Goal: Task Accomplishment & Management: Manage account settings

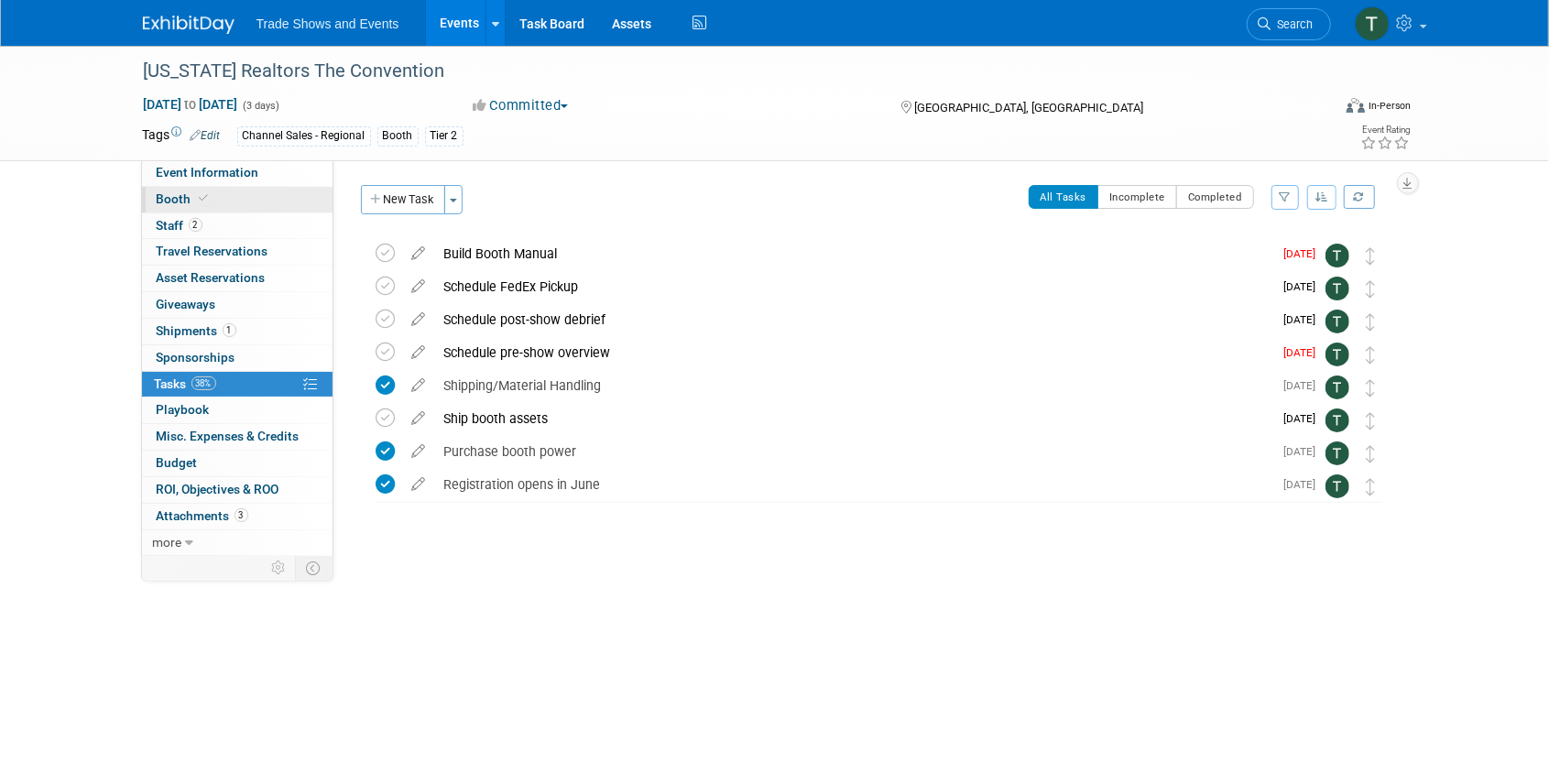
click at [170, 200] on span "Booth" at bounding box center [184, 198] width 56 height 14
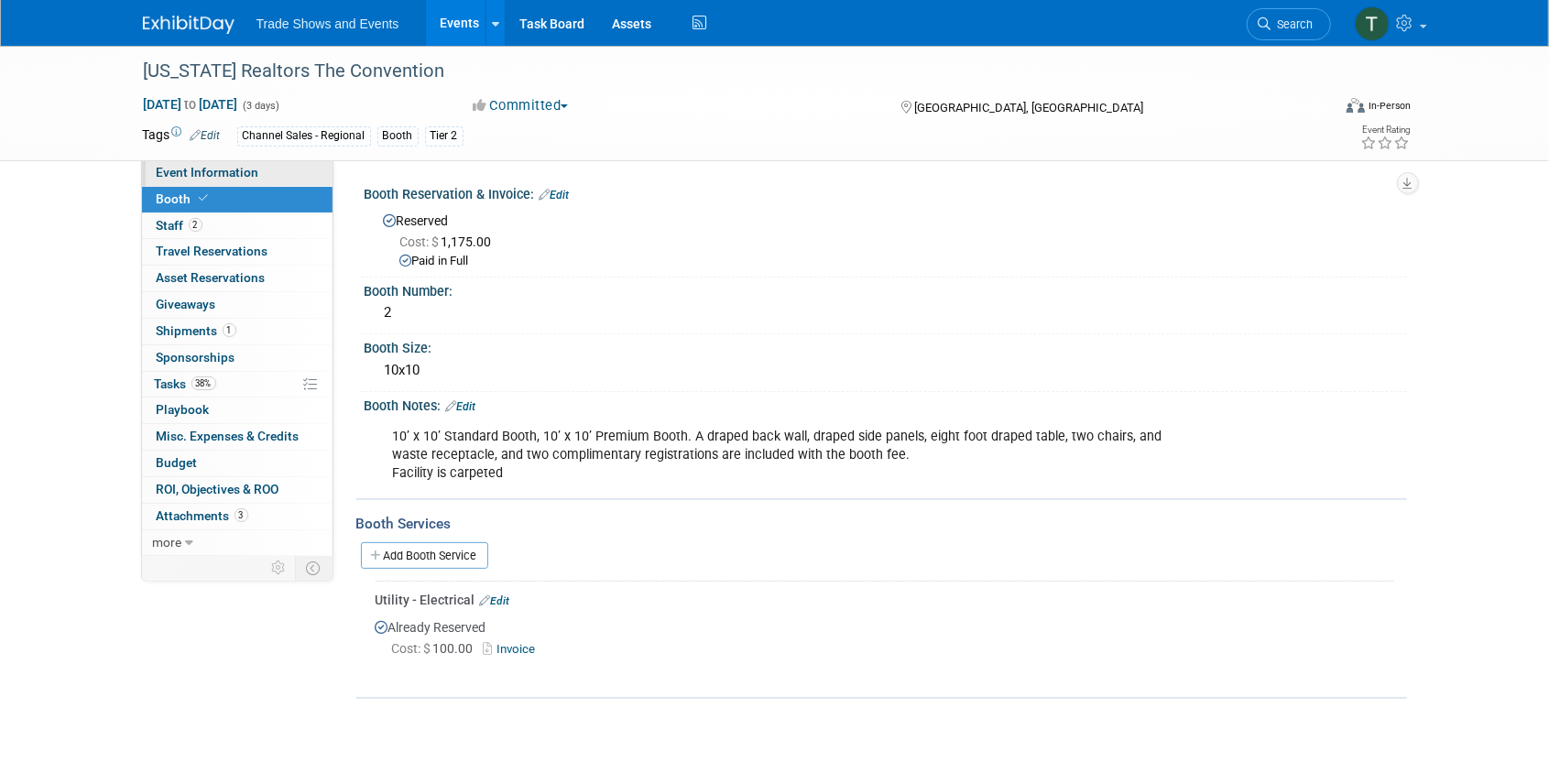
click at [174, 169] on span "Event Information" at bounding box center [208, 172] width 102 height 14
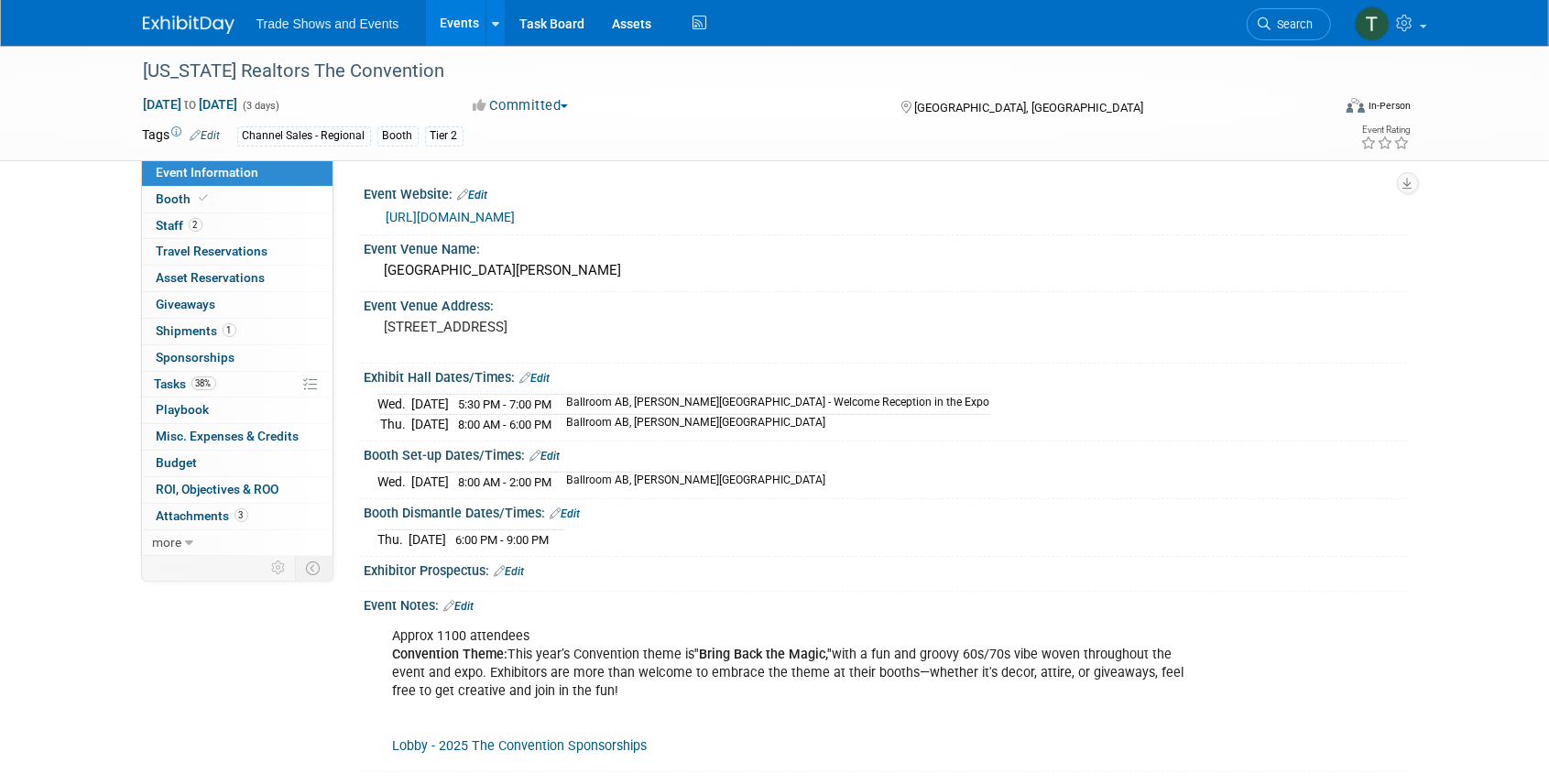
click at [497, 216] on link "[URL][DOMAIN_NAME]" at bounding box center [451, 216] width 129 height 14
drag, startPoint x: 669, startPoint y: 270, endPoint x: 370, endPoint y: 262, distance: 299.1
click at [370, 262] on div "Amway Grand Plaza Hotel & DeVos Place" at bounding box center [887, 271] width 1043 height 30
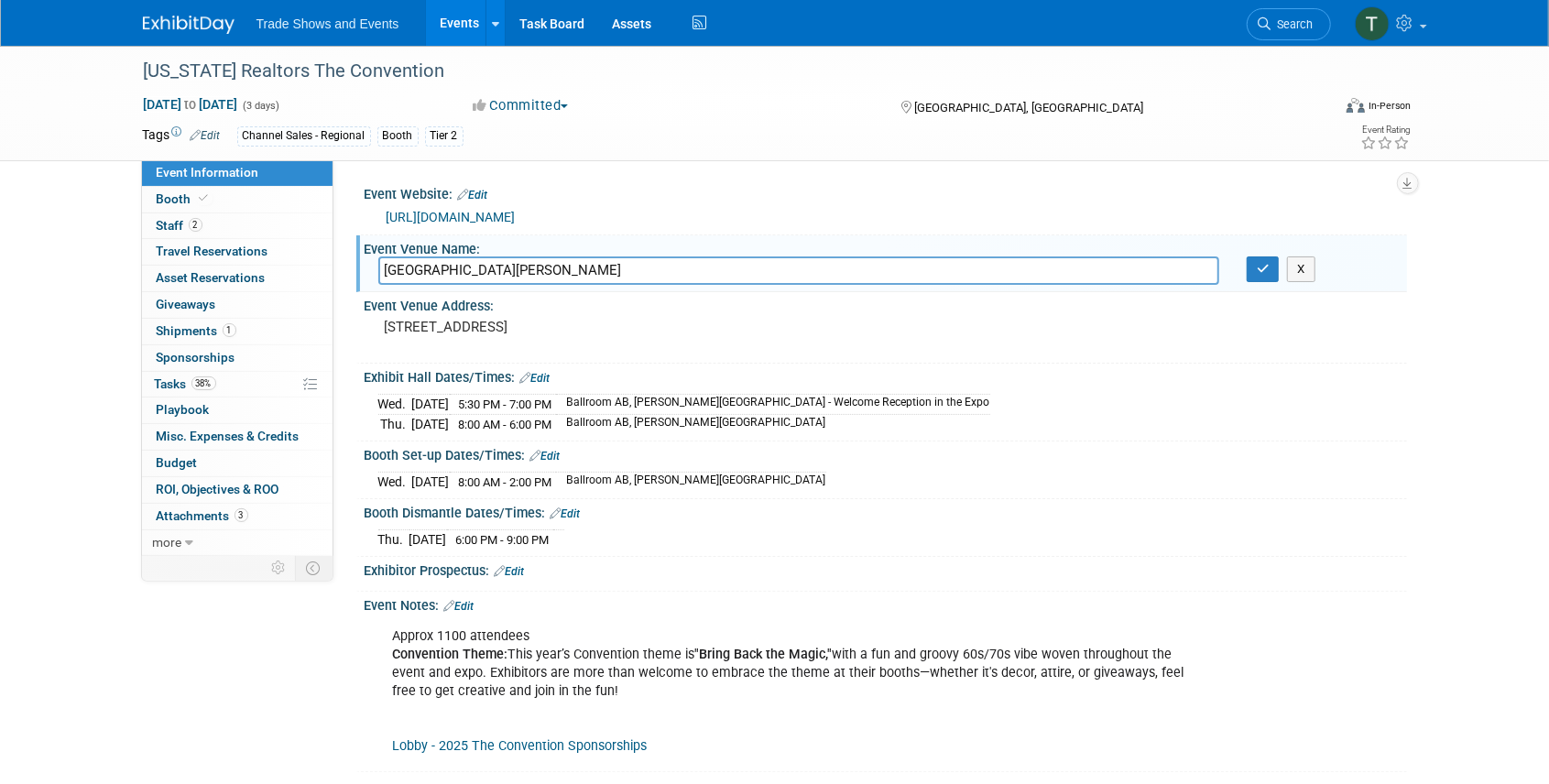
drag, startPoint x: 636, startPoint y: 269, endPoint x: 361, endPoint y: 260, distance: 275.1
click at [361, 260] on div "Event Venue Name: Amway Grand Plaza Hotel & DeVos Place Amway Grand Plaza Hotel…" at bounding box center [882, 265] width 1051 height 58
click at [1263, 269] on icon "button" at bounding box center [1263, 268] width 13 height 12
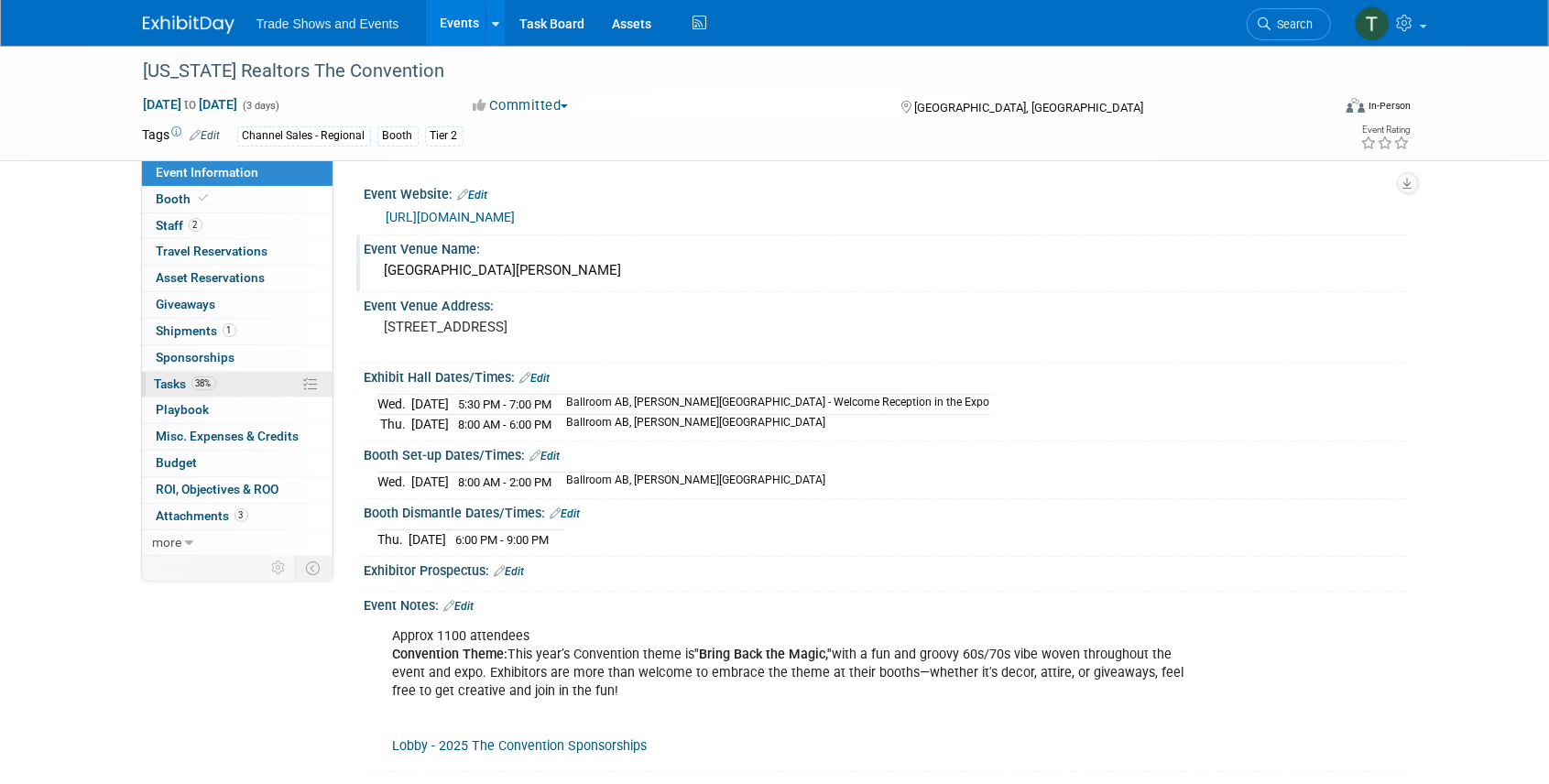
click at [176, 383] on span "Tasks 38%" at bounding box center [185, 383] width 62 height 14
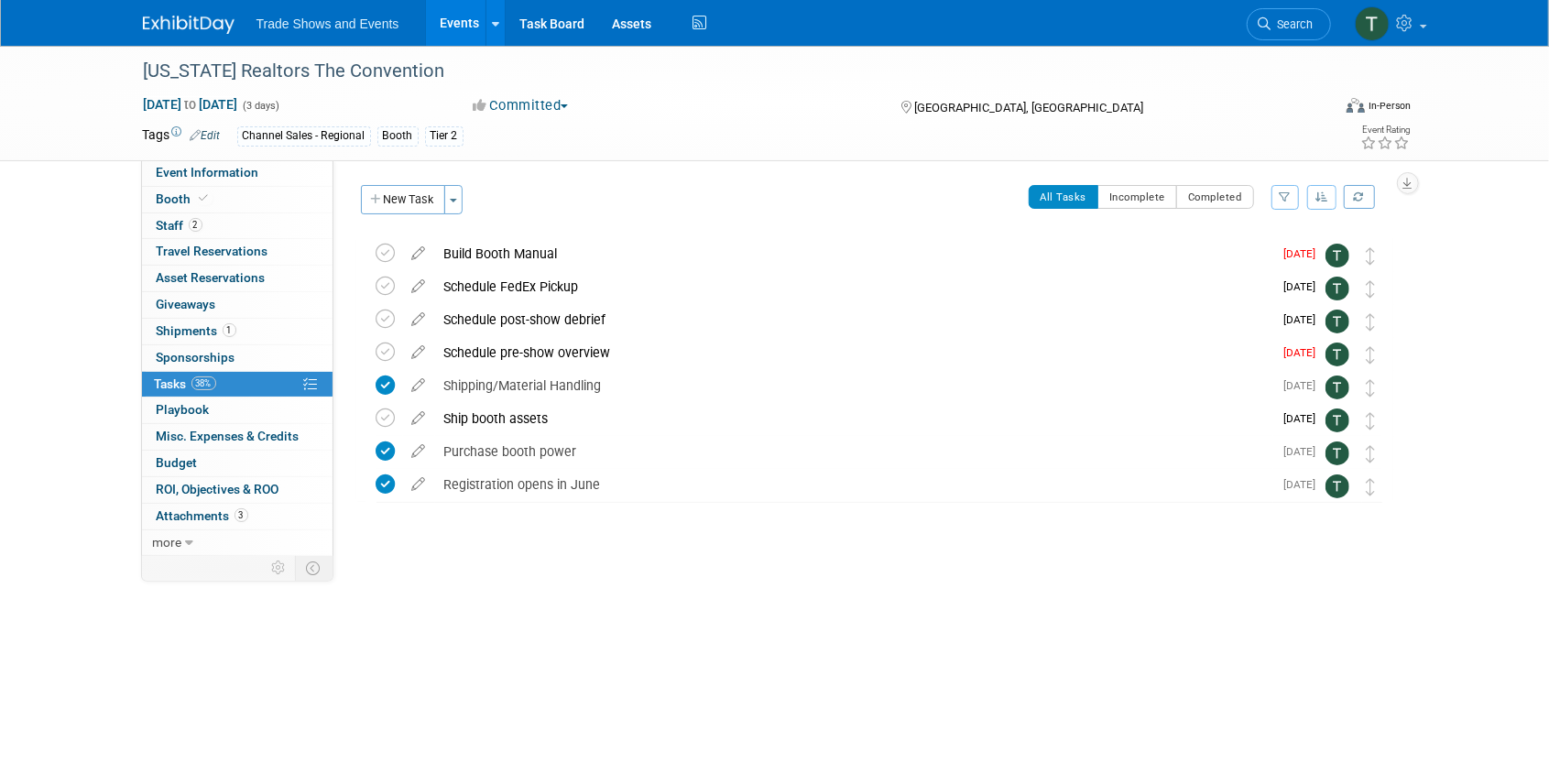
click at [55, 454] on div "Michigan Realtors The Convention Oct 8, 2025 to Oct 10, 2025 (3 days) Oct 8, 20…" at bounding box center [774, 345] width 1549 height 600
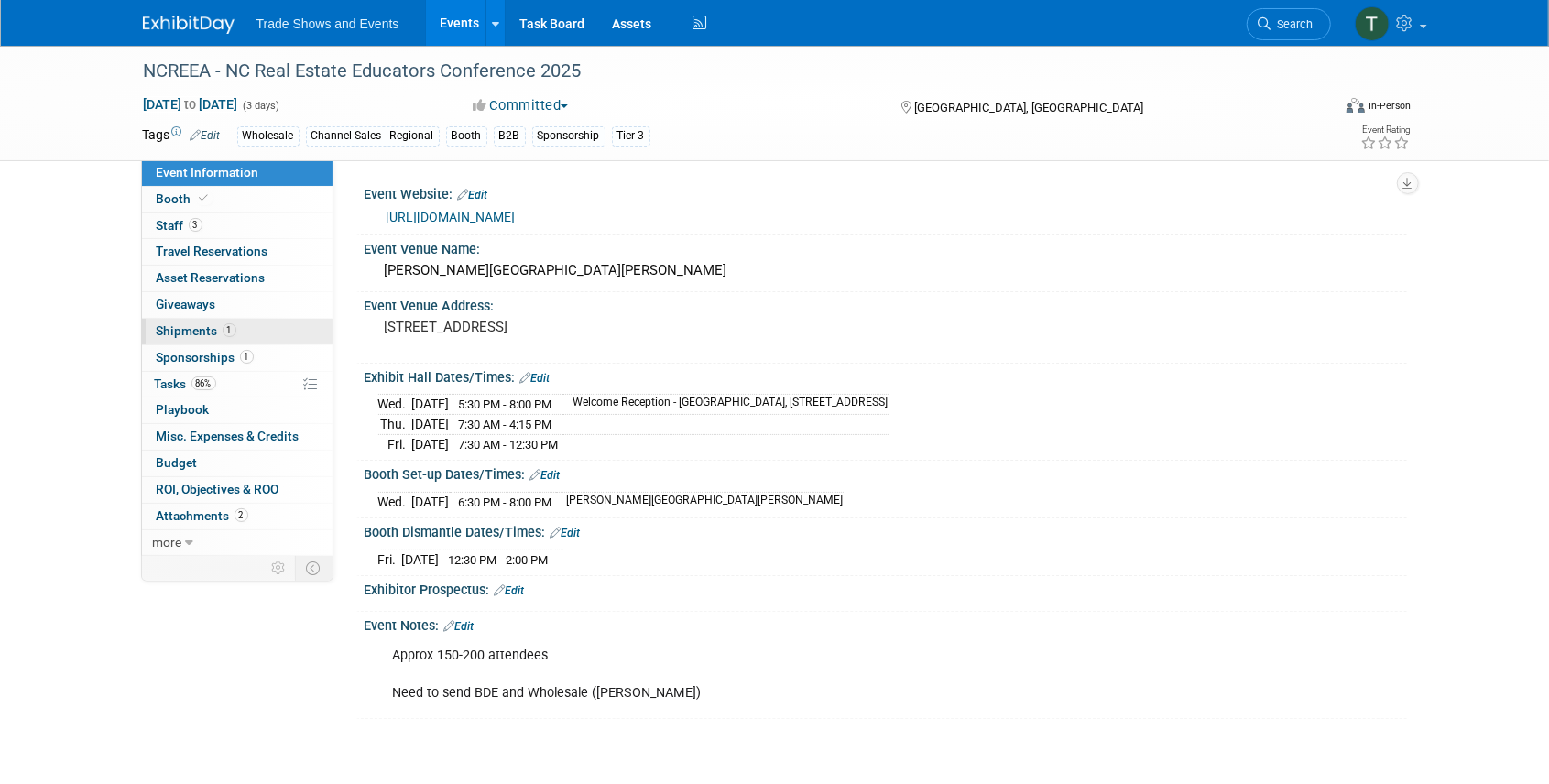
click at [187, 326] on span "Shipments 1" at bounding box center [196, 330] width 80 height 14
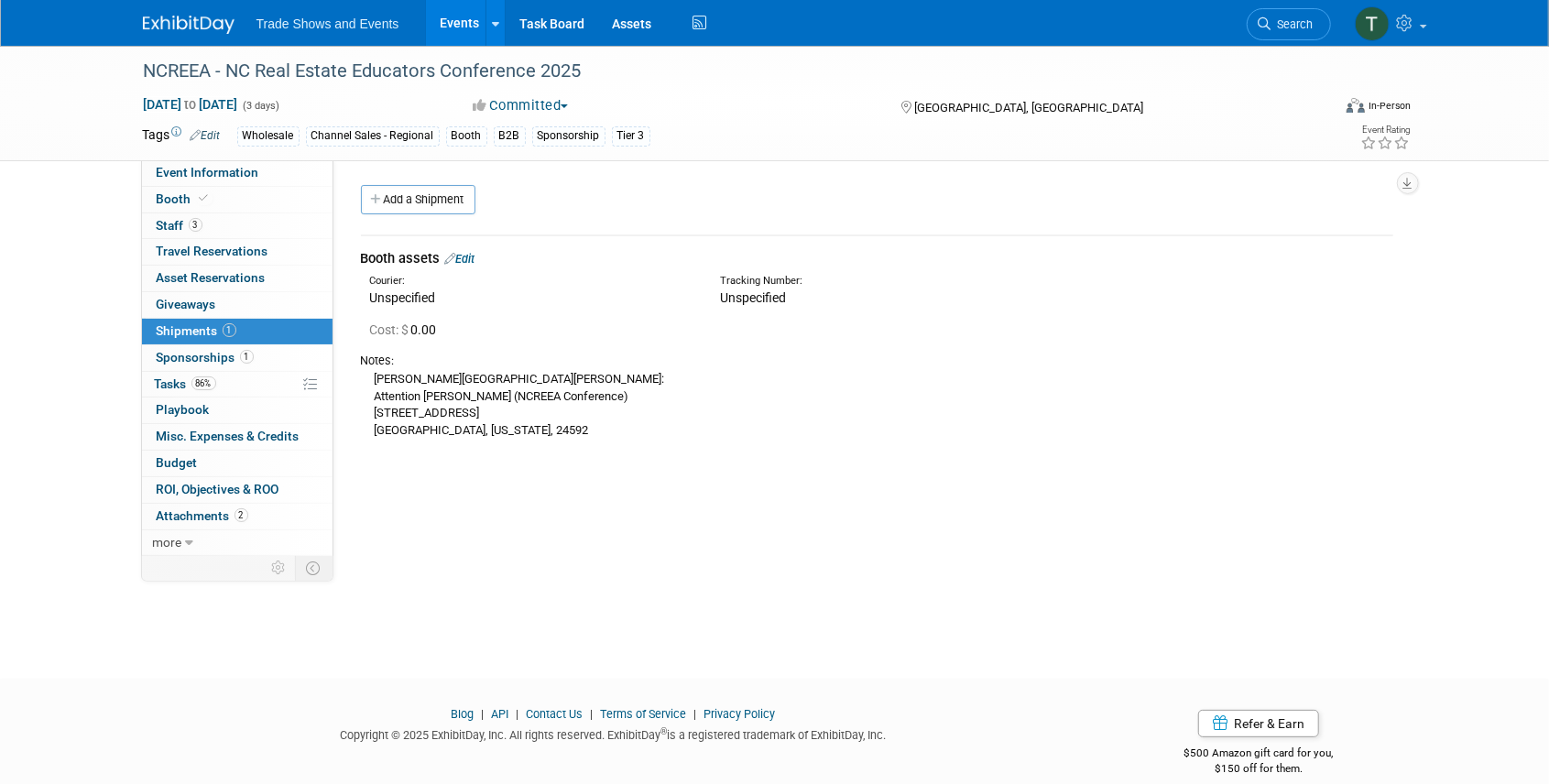
click at [472, 256] on link "Edit" at bounding box center [460, 259] width 30 height 14
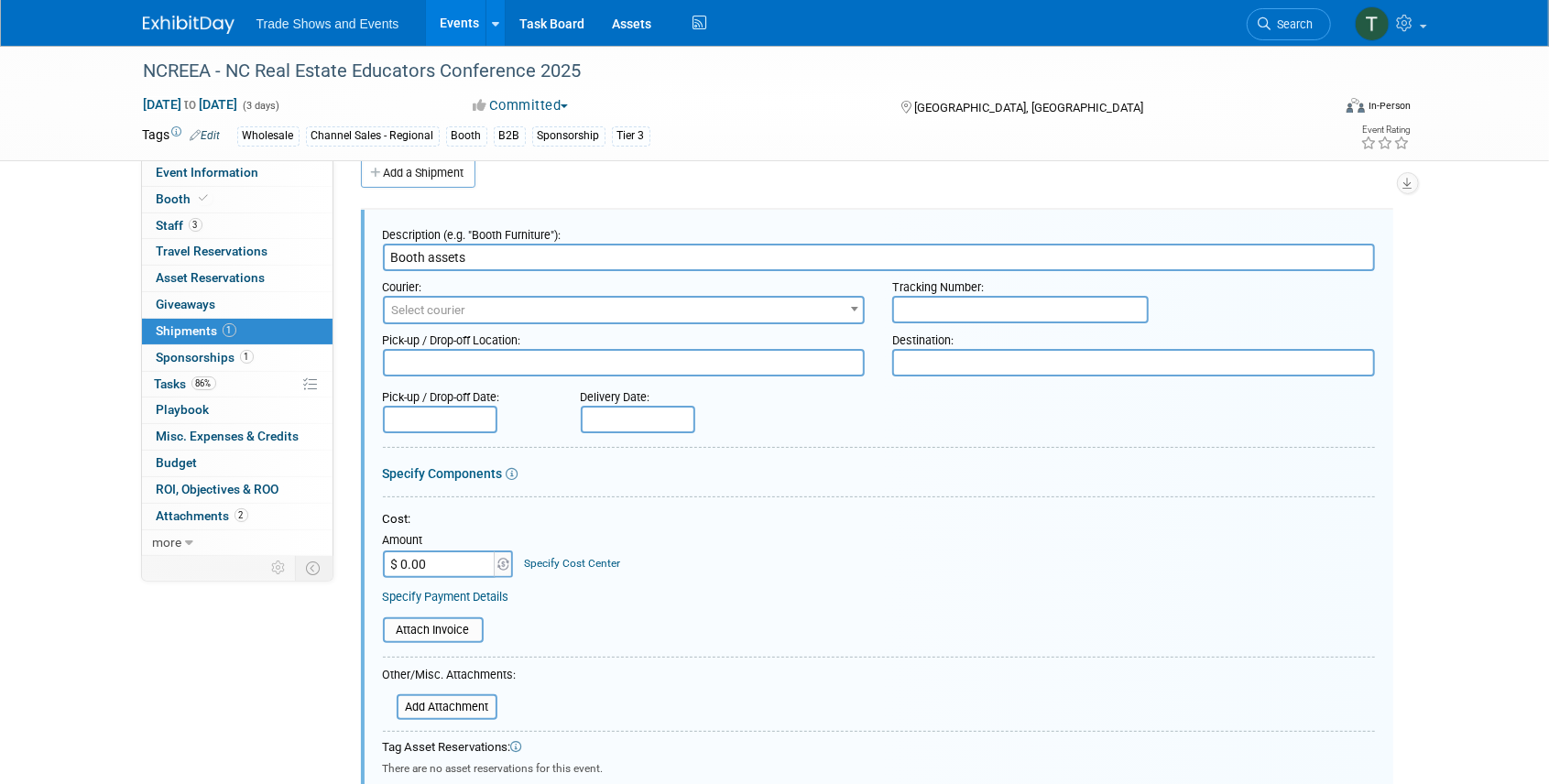
click at [465, 308] on span "Select courier" at bounding box center [429, 310] width 74 height 14
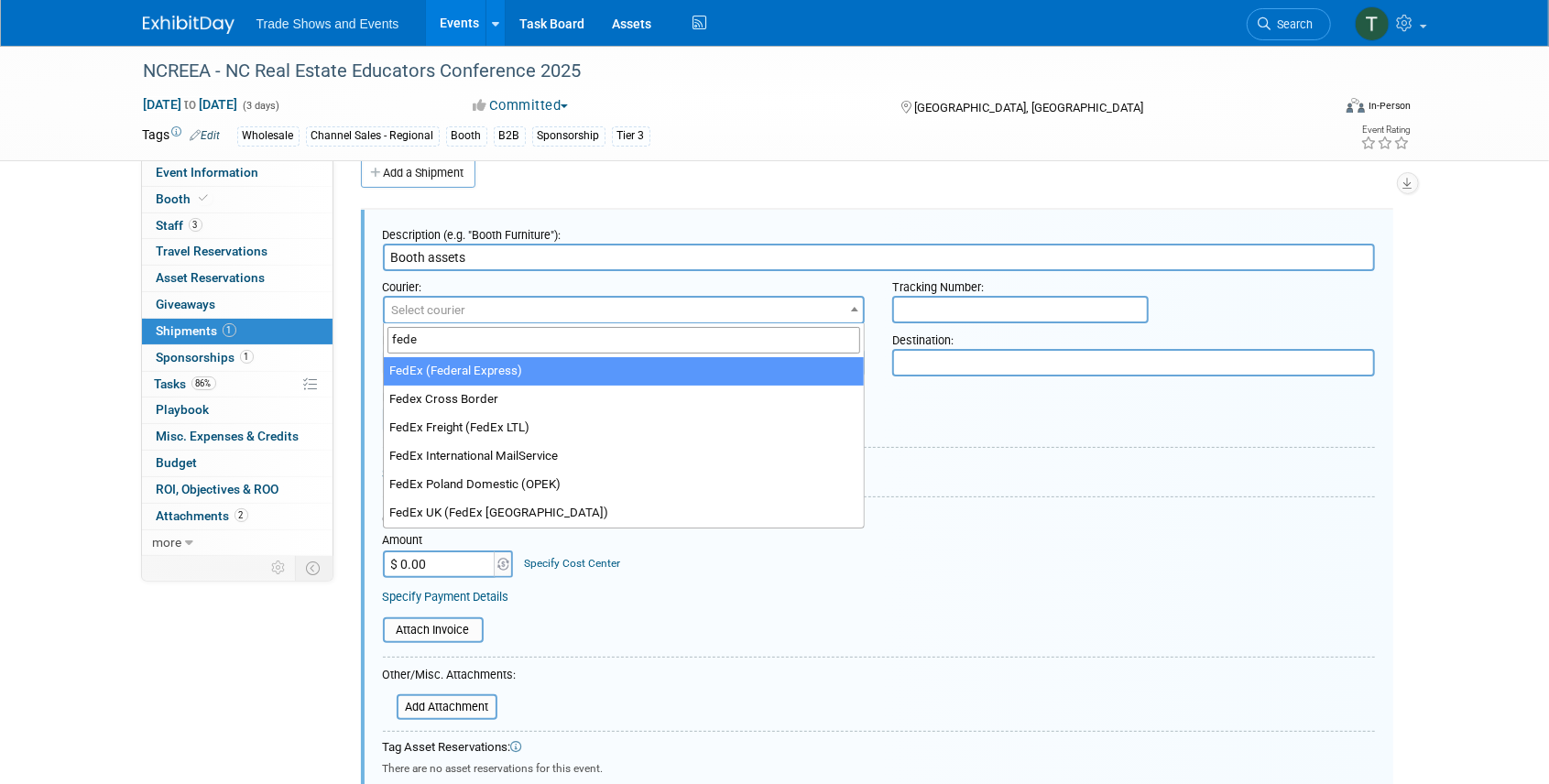
type input "fede"
select select "206"
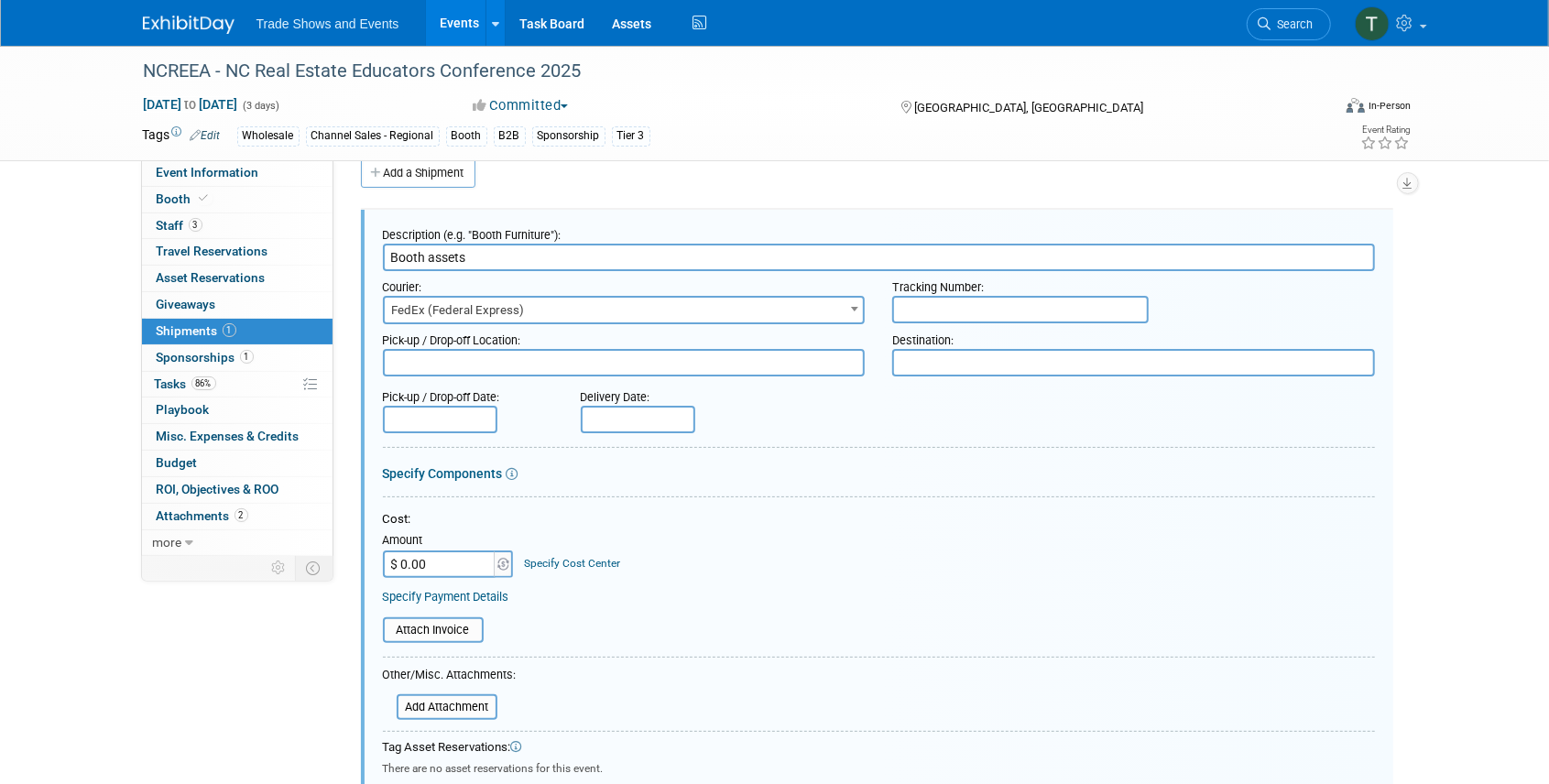
drag, startPoint x: 972, startPoint y: 304, endPoint x: 1083, endPoint y: 310, distance: 111.2
click at [972, 304] on input "text" at bounding box center [1021, 309] width 257 height 27
paste input "884571570310"
drag, startPoint x: 1004, startPoint y: 307, endPoint x: 898, endPoint y: 302, distance: 106.1
click at [898, 302] on input "884571570310" at bounding box center [1021, 309] width 257 height 27
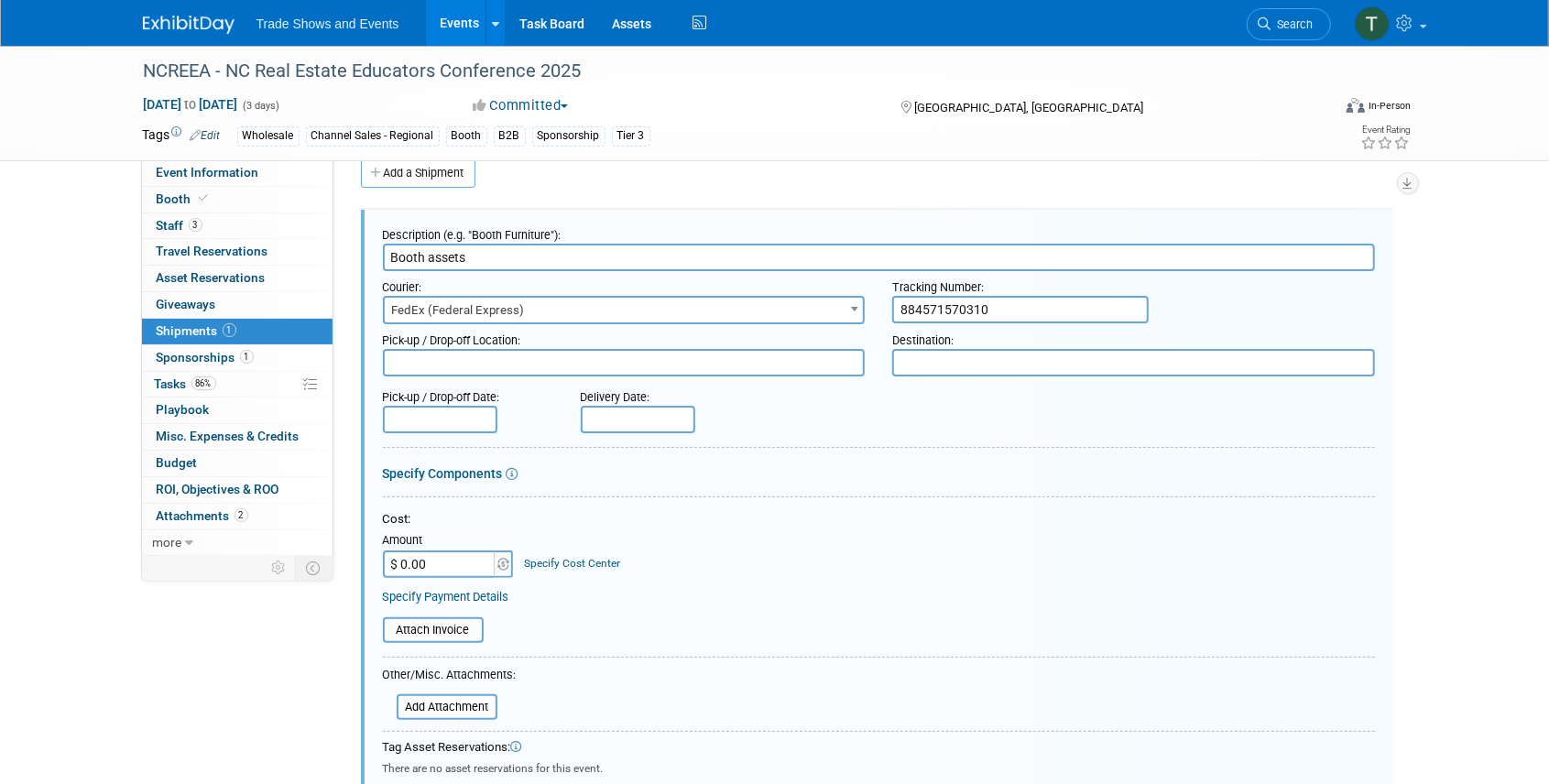
type input "884571570310"
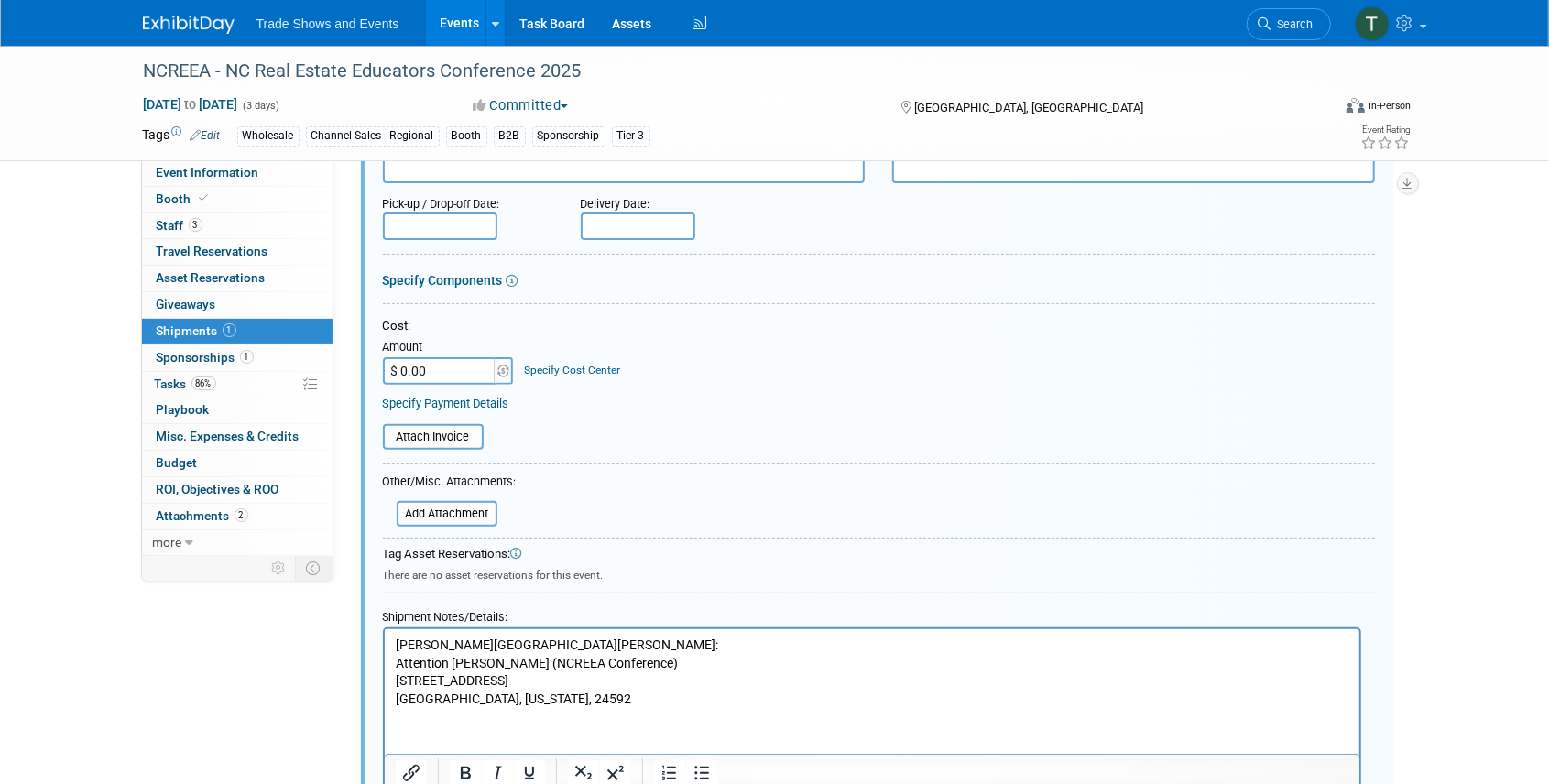
scroll to position [393, 0]
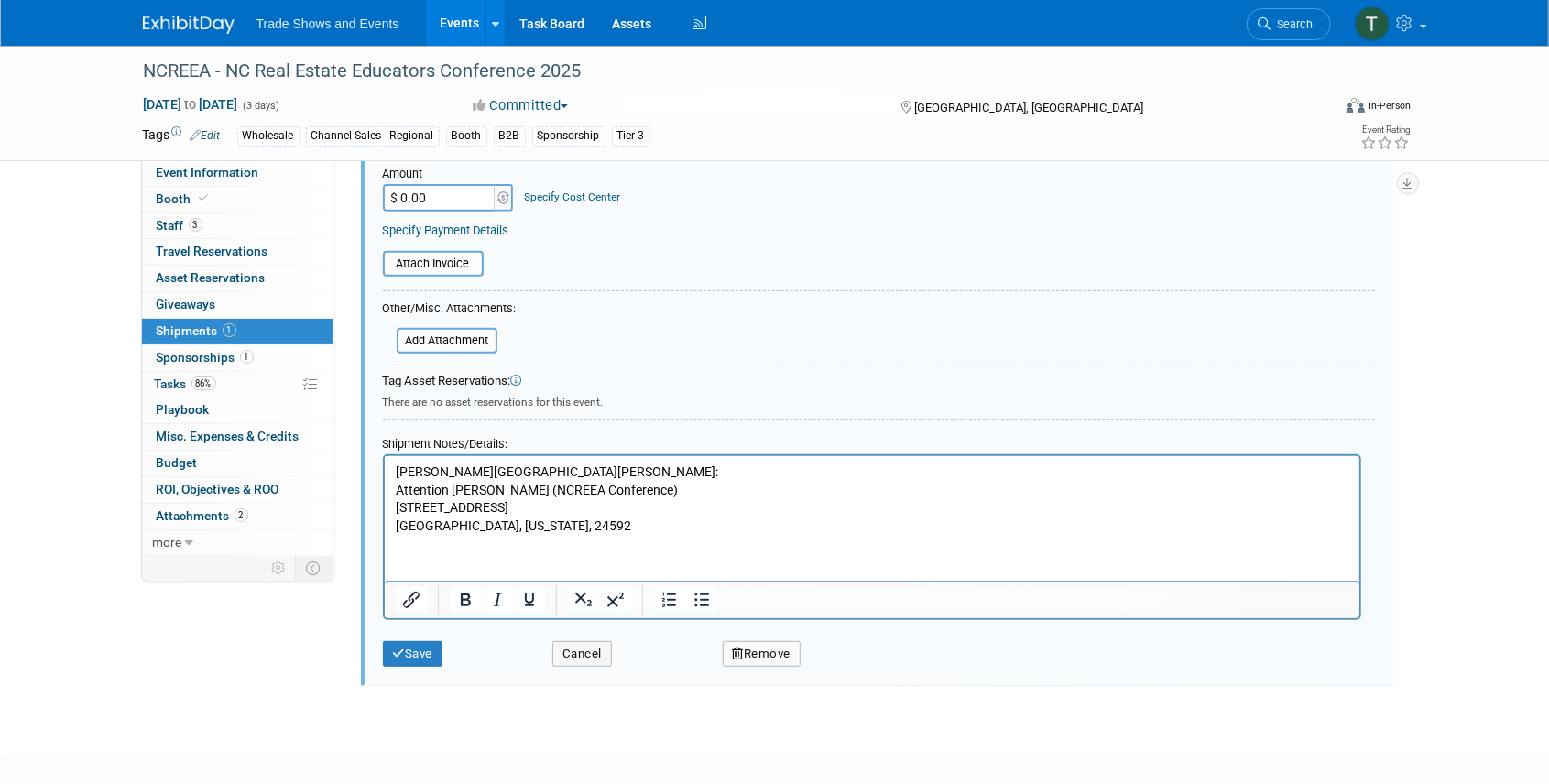
click at [395, 467] on p "Berry Hill Resort: Attention Stephanie Talley (NCREEA Conference) 3105 River Ro…" at bounding box center [872, 499] width 954 height 71
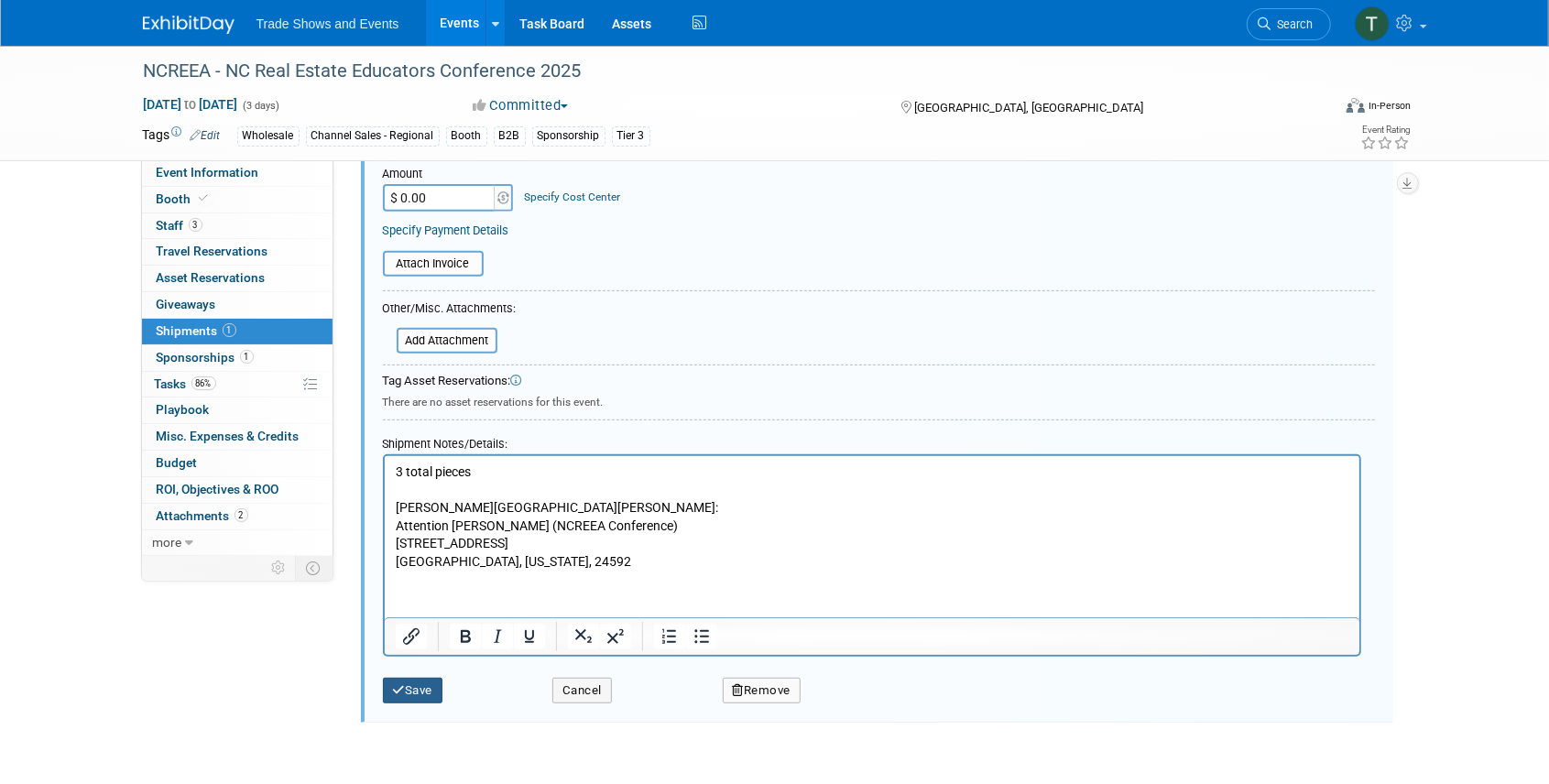
click at [425, 690] on button "Save" at bounding box center [413, 690] width 61 height 26
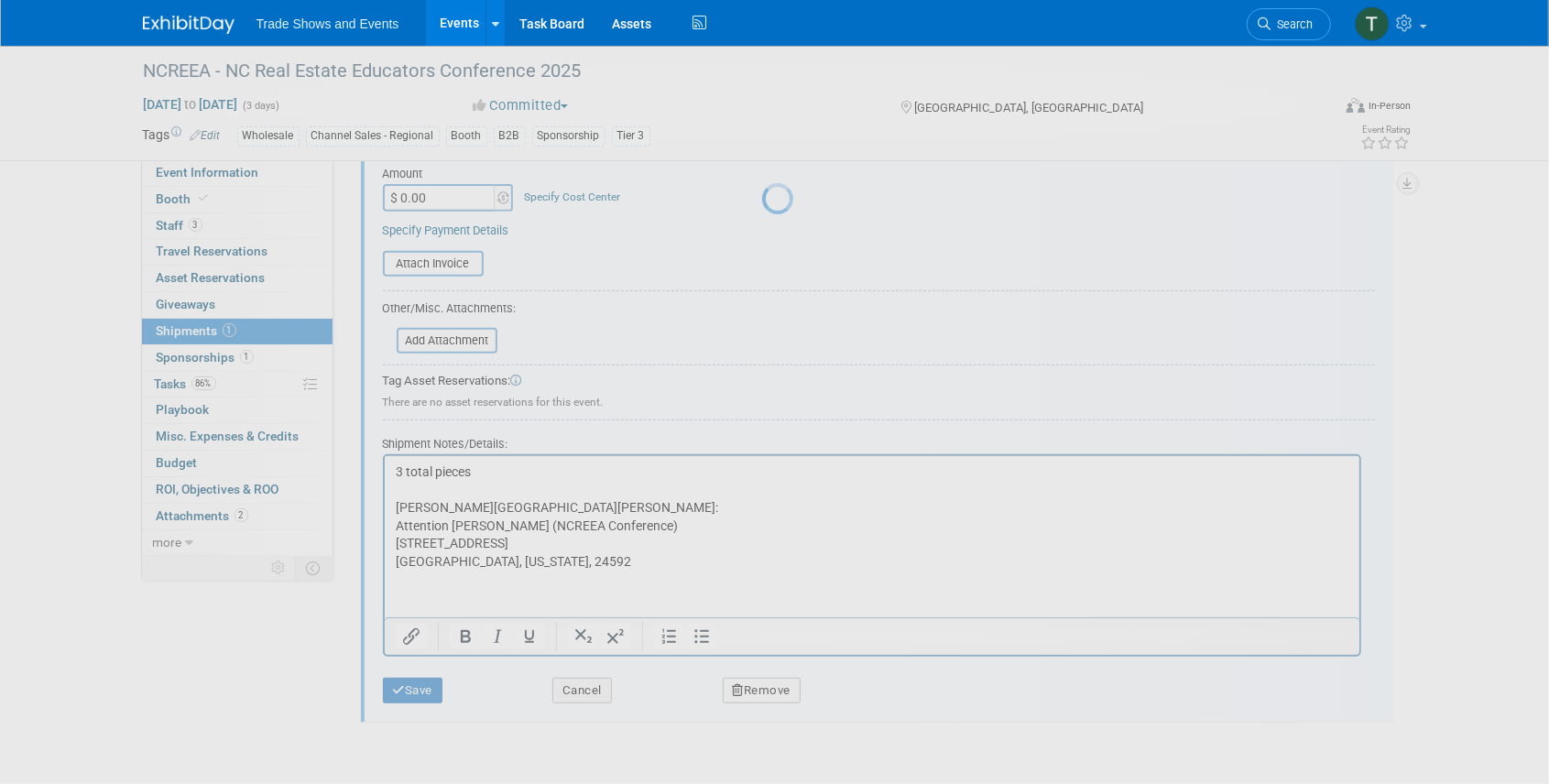
scroll to position [23, 0]
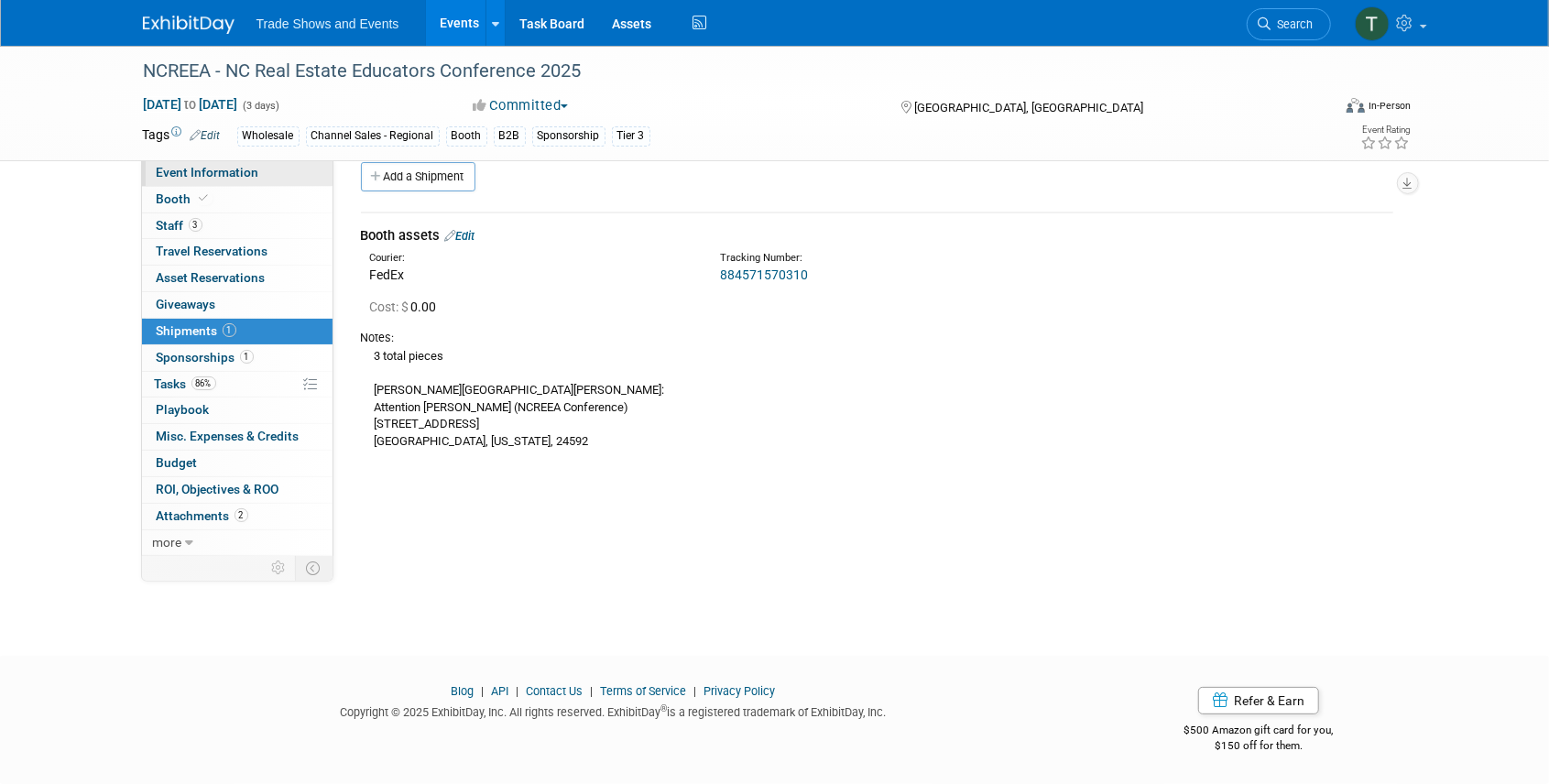
click at [202, 178] on span "Event Information" at bounding box center [208, 172] width 102 height 14
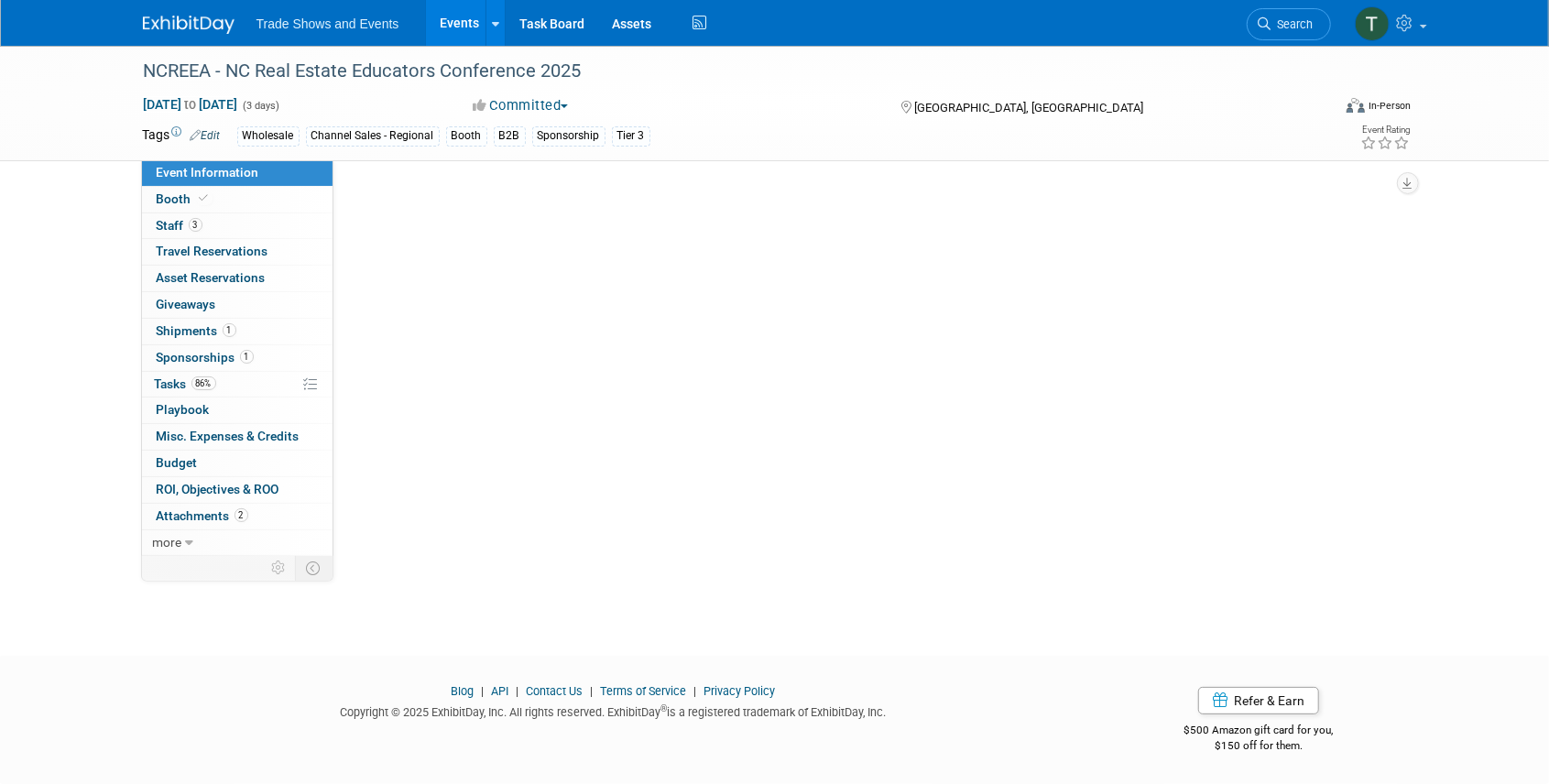
scroll to position [0, 0]
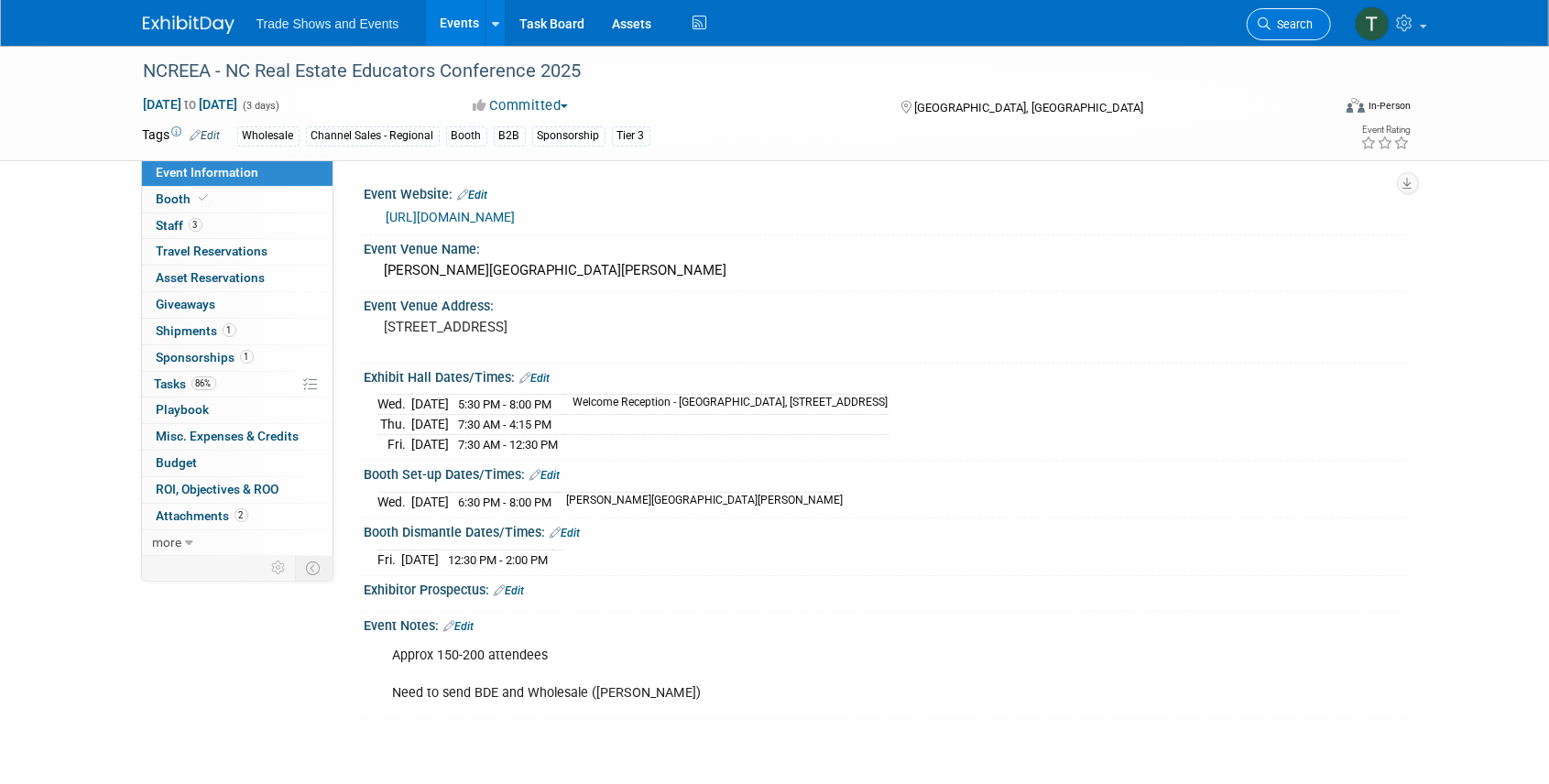
click at [1301, 19] on span "Search" at bounding box center [1293, 24] width 42 height 14
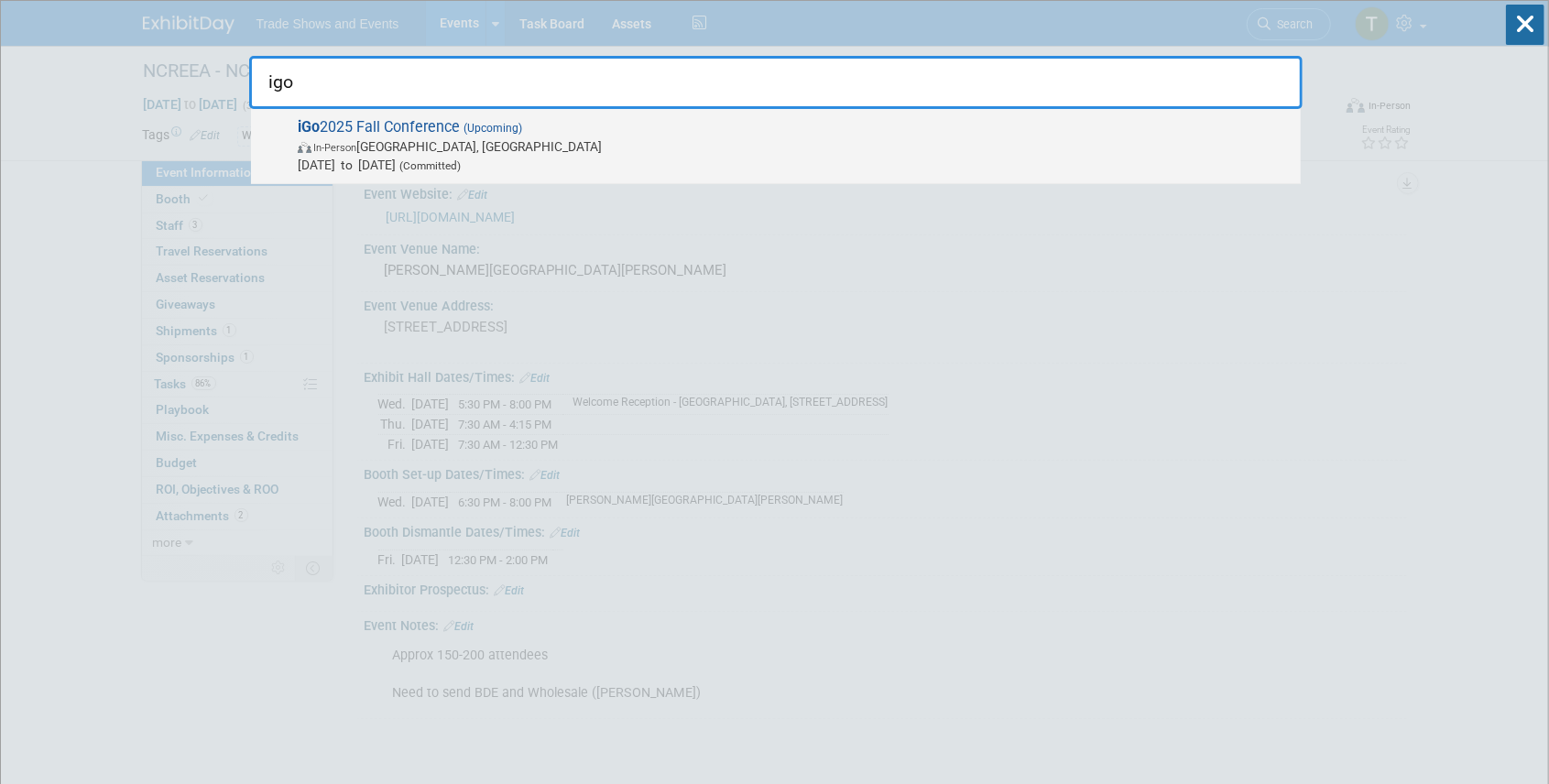
type input "igo"
click at [452, 126] on span "iGo 2025 Fall Conference (Upcoming) In-Person Montgomery, TX Sep 29, 2025 to Oc…" at bounding box center [792, 146] width 1000 height 56
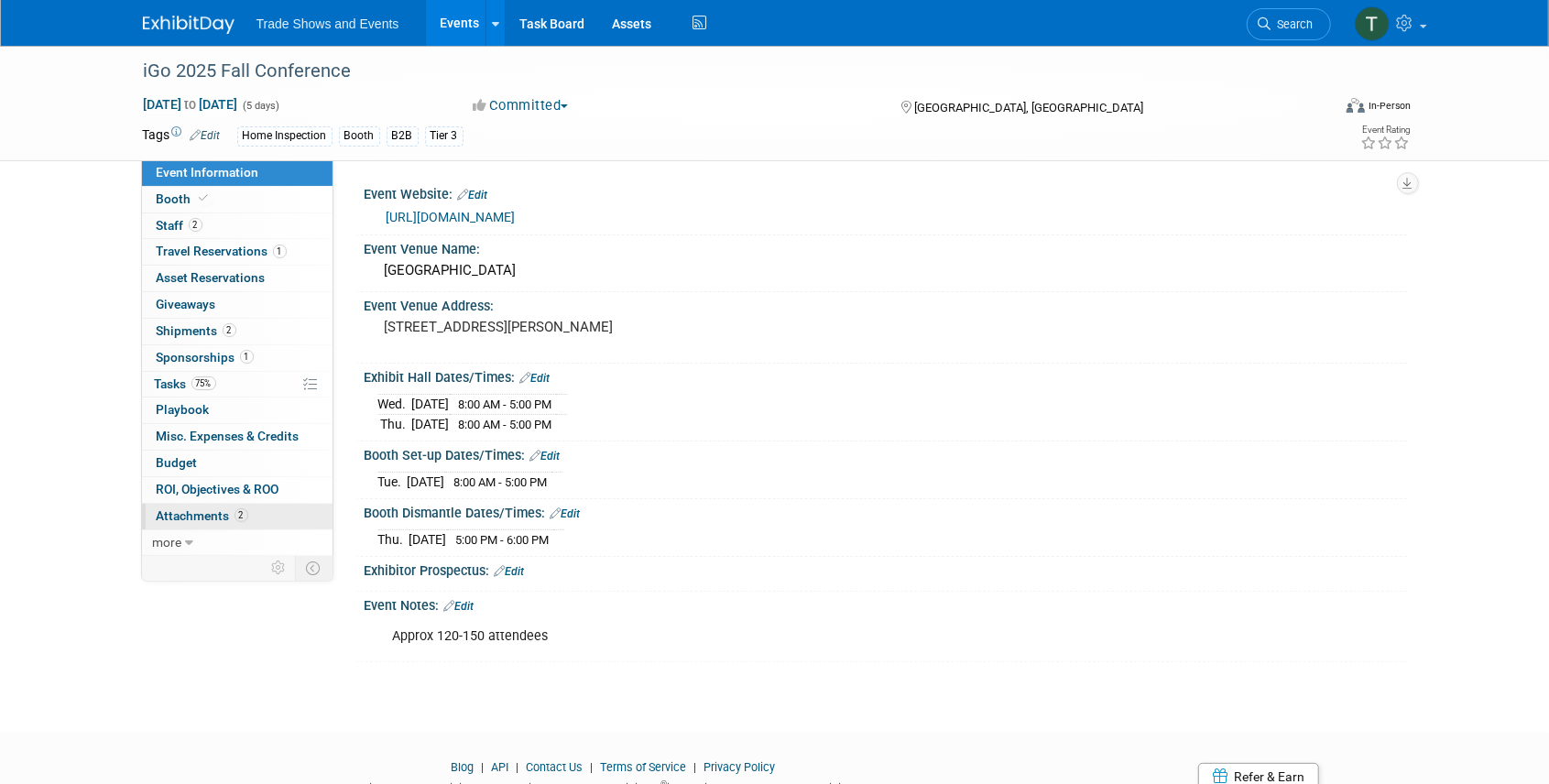
drag, startPoint x: 212, startPoint y: 517, endPoint x: 222, endPoint y: 522, distance: 11.2
click at [211, 517] on span "Attachments 2" at bounding box center [202, 516] width 92 height 14
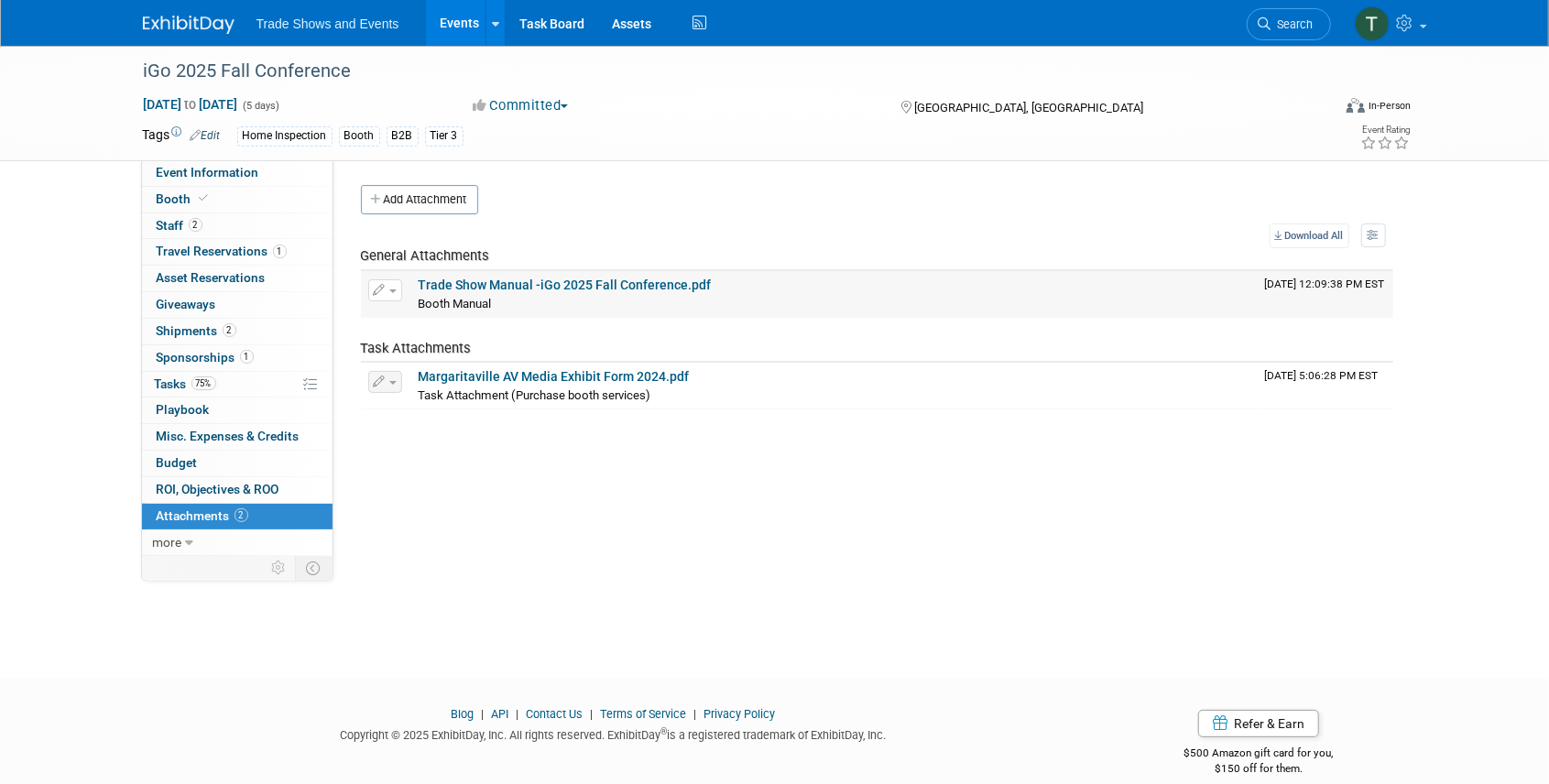
click at [514, 277] on link "Trade Show Manual -iGo 2025 Fall Conference.pdf" at bounding box center [566, 284] width 294 height 14
click at [206, 331] on span "Shipments 2" at bounding box center [196, 330] width 80 height 14
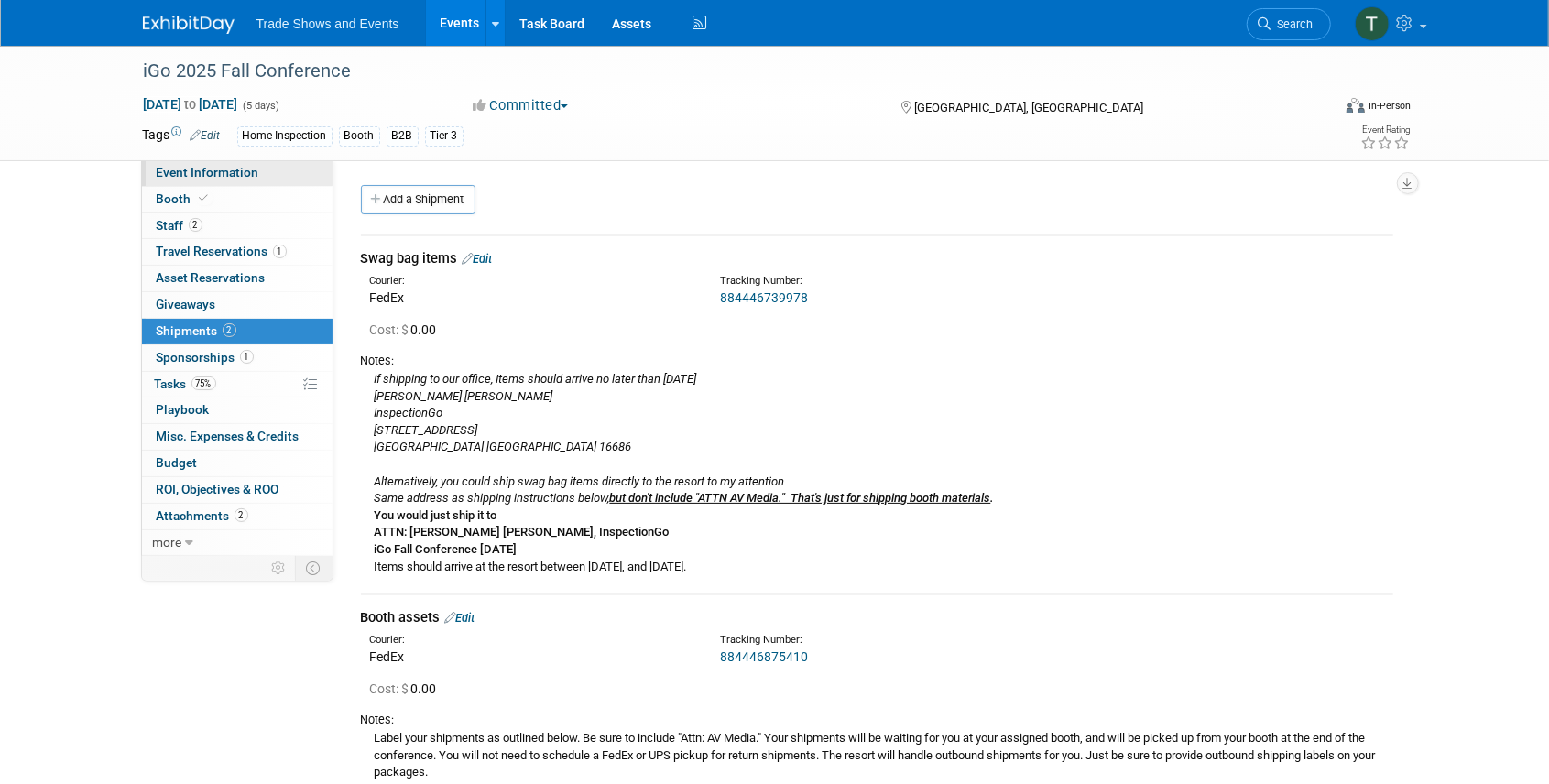
click at [180, 178] on span "Event Information" at bounding box center [208, 172] width 102 height 14
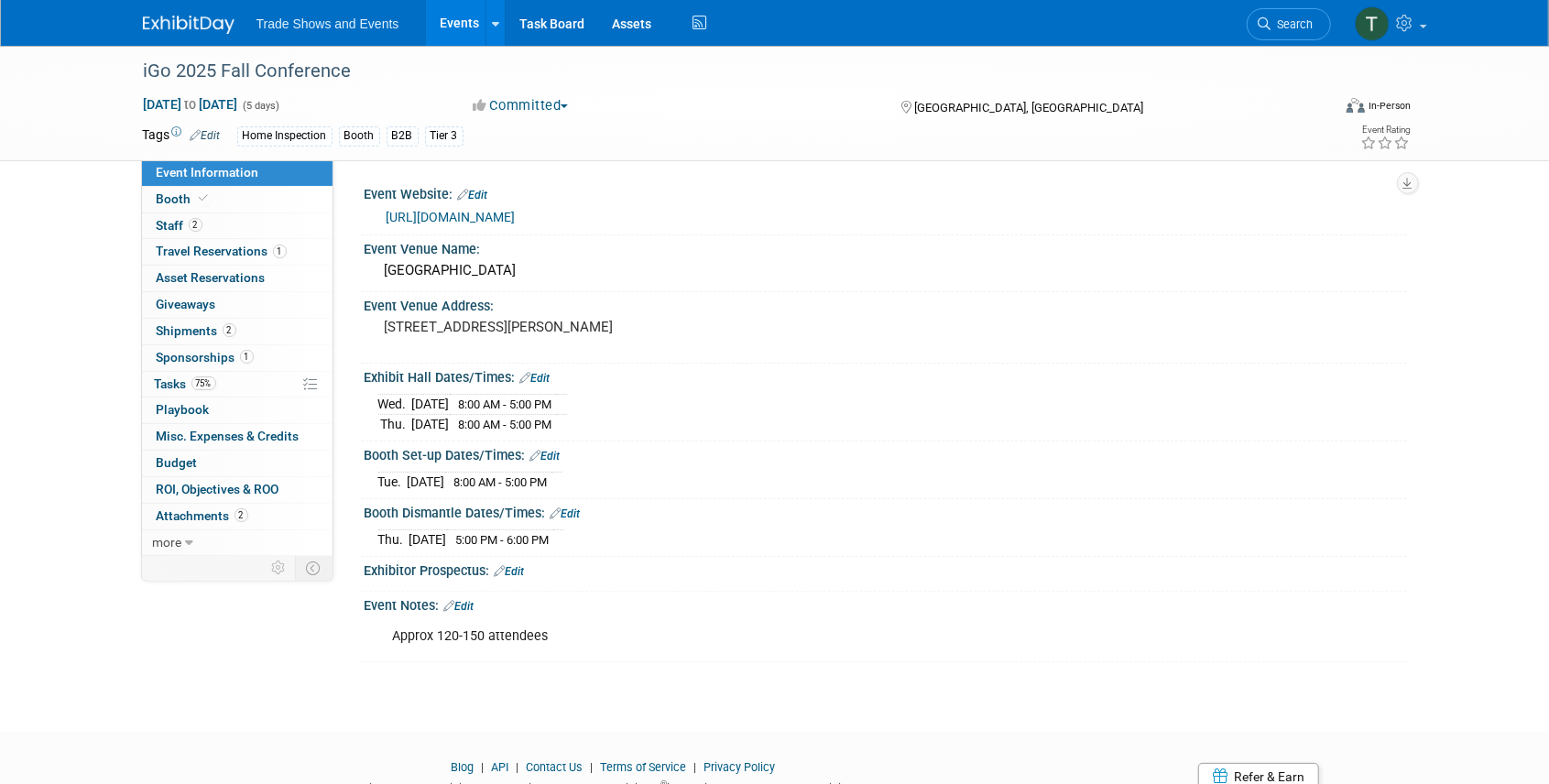
click at [477, 210] on link "https://igocoaching.com/fall-conference-2025" at bounding box center [451, 216] width 129 height 14
click at [218, 255] on span "Travel Reservations 1" at bounding box center [221, 250] width 130 height 14
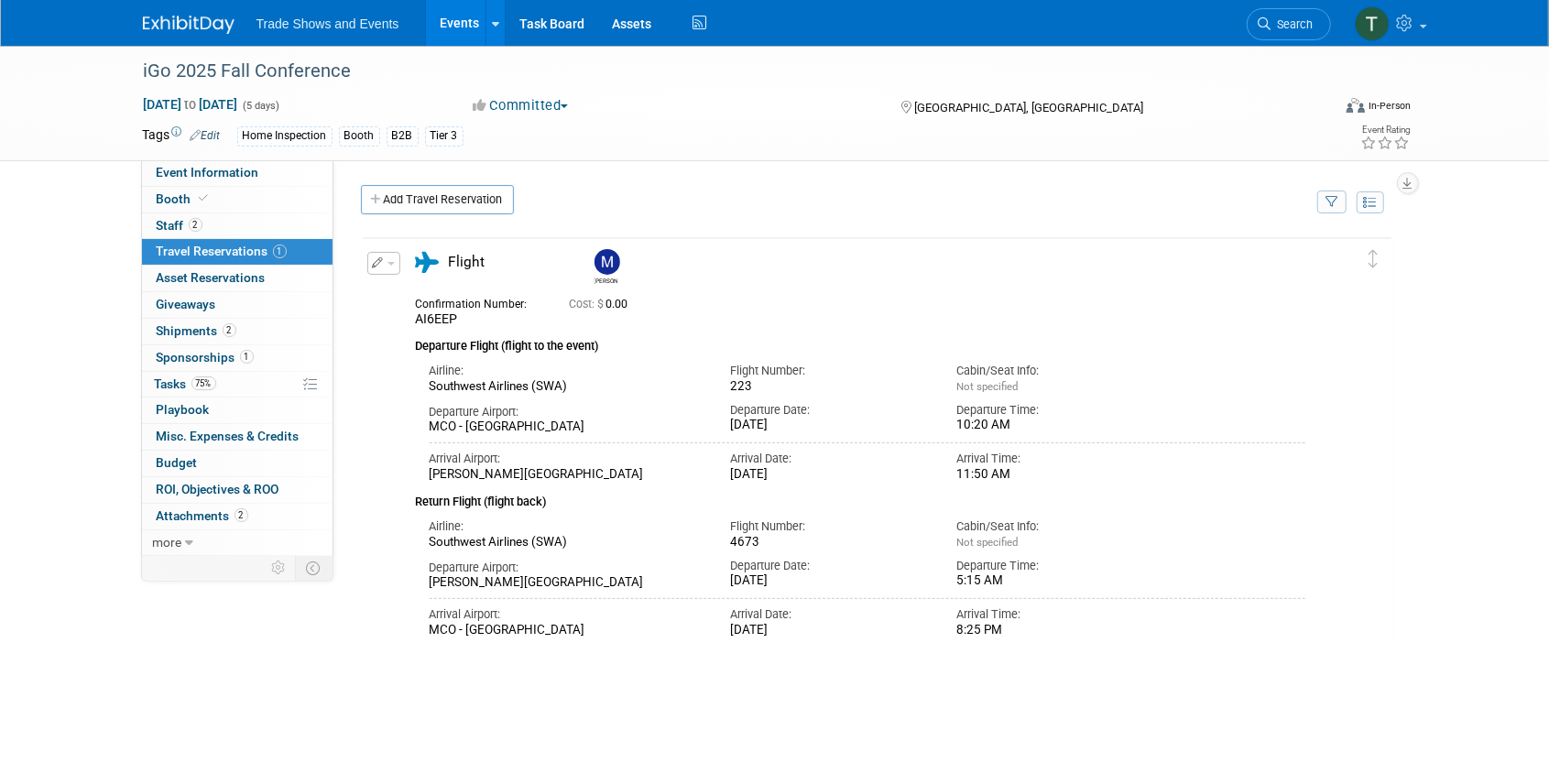
click at [446, 23] on link "Events" at bounding box center [459, 22] width 67 height 45
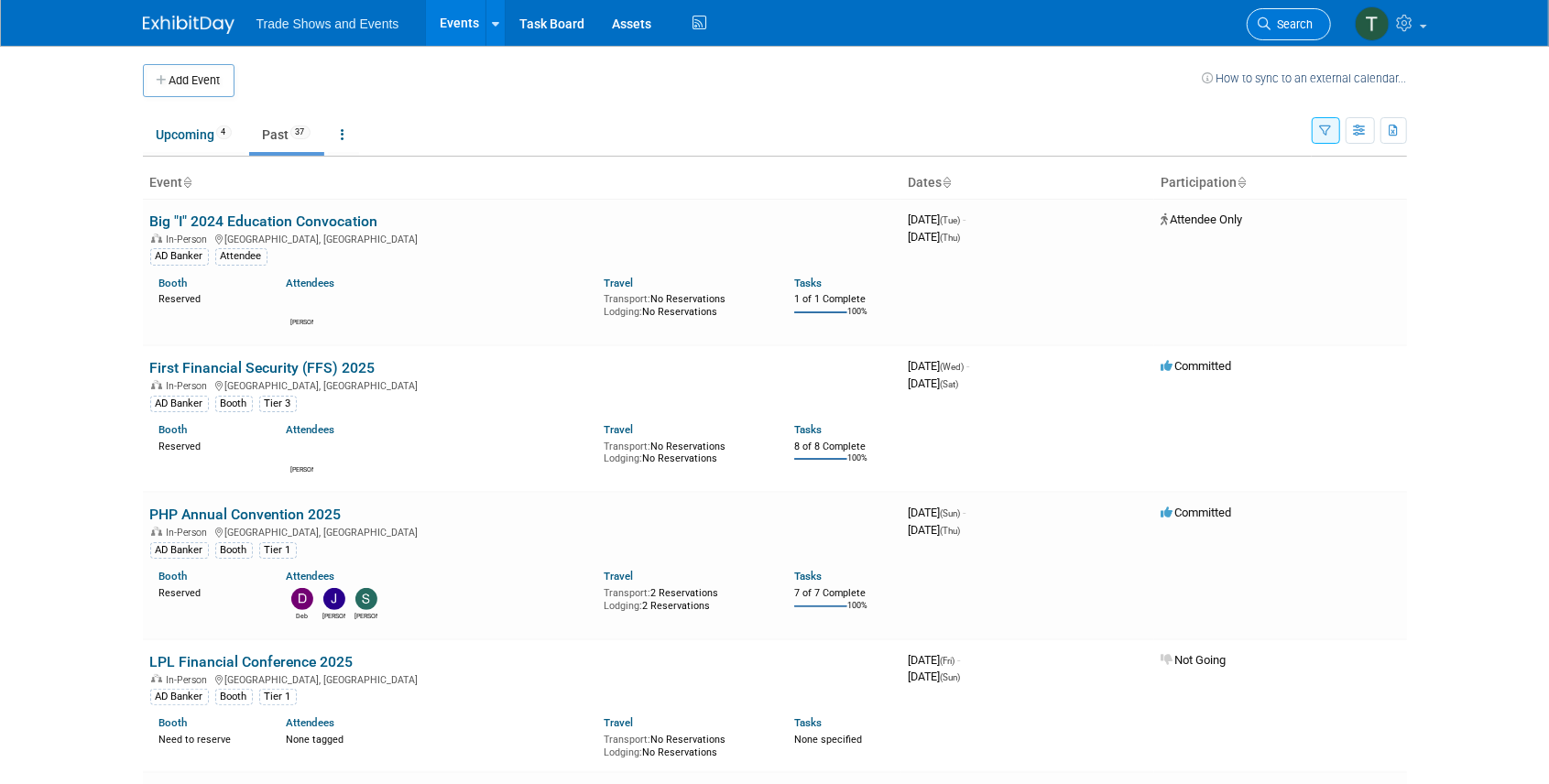
click at [1296, 25] on span "Search" at bounding box center [1293, 24] width 42 height 14
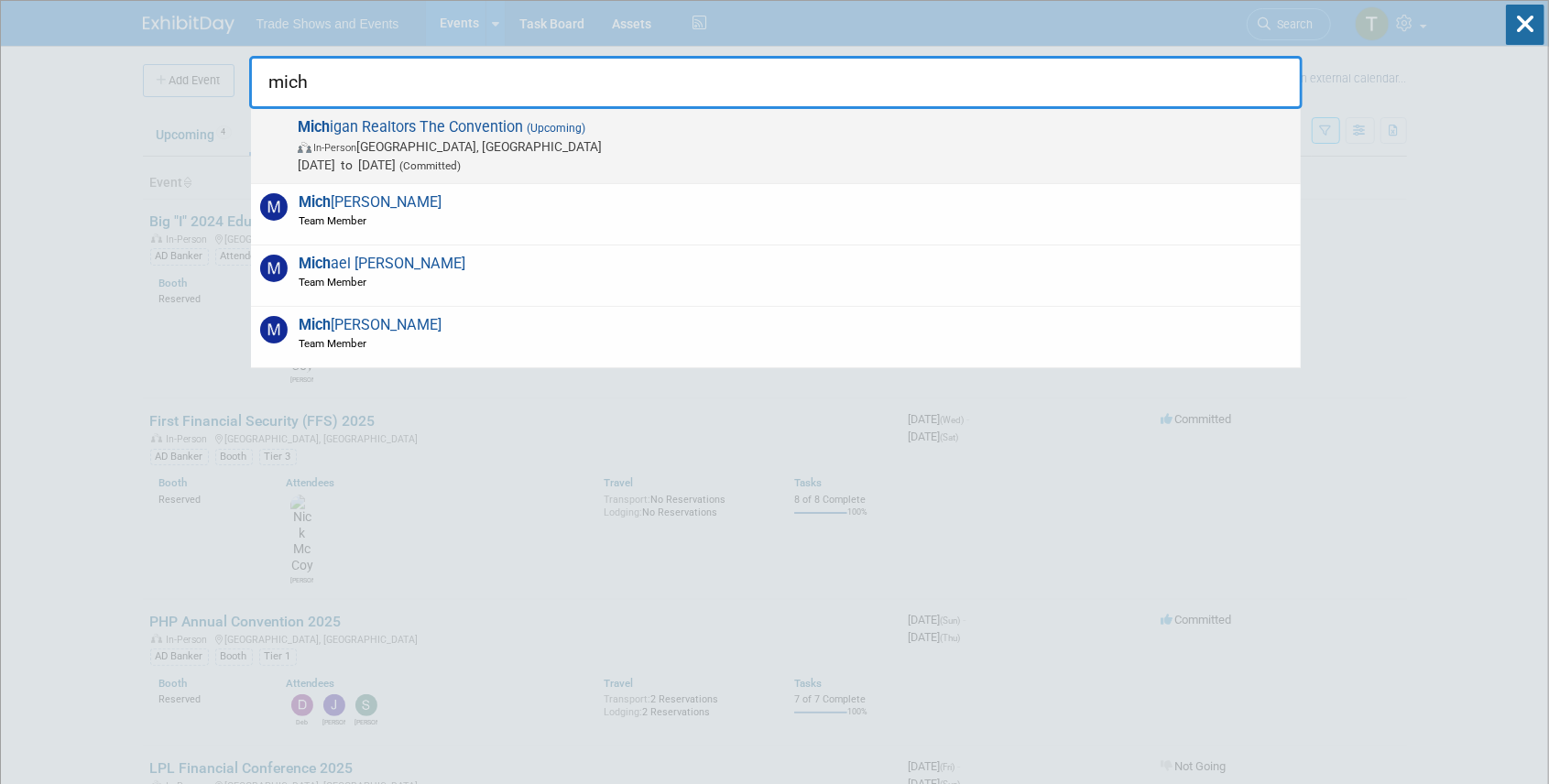
type input "mich"
click at [420, 123] on span "Mich igan Realtors The Convention (Upcoming) In-Person Grand Rapids, MI Oct 8, …" at bounding box center [792, 146] width 1000 height 56
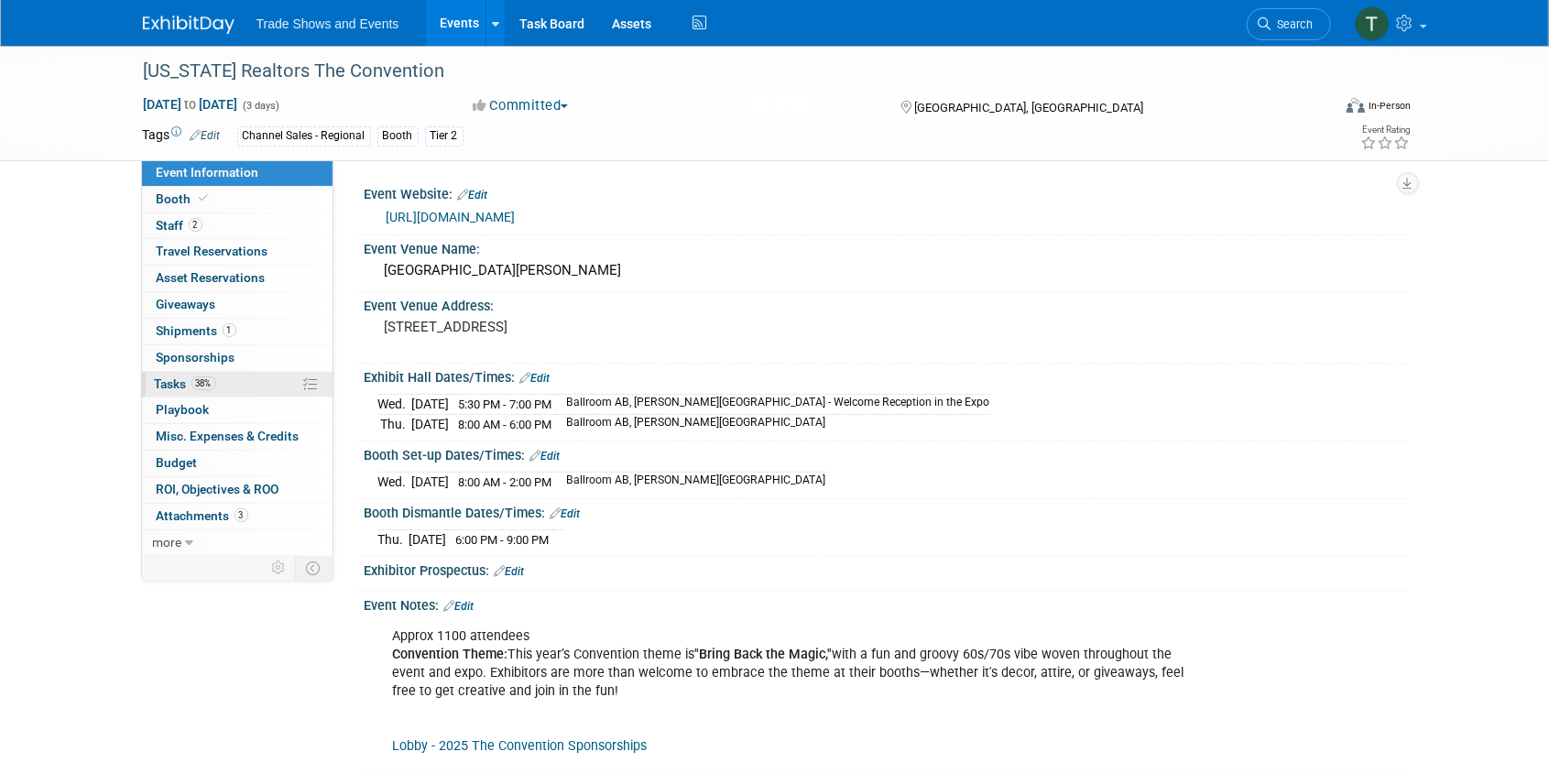
click at [161, 377] on span "Tasks 38%" at bounding box center [185, 383] width 62 height 14
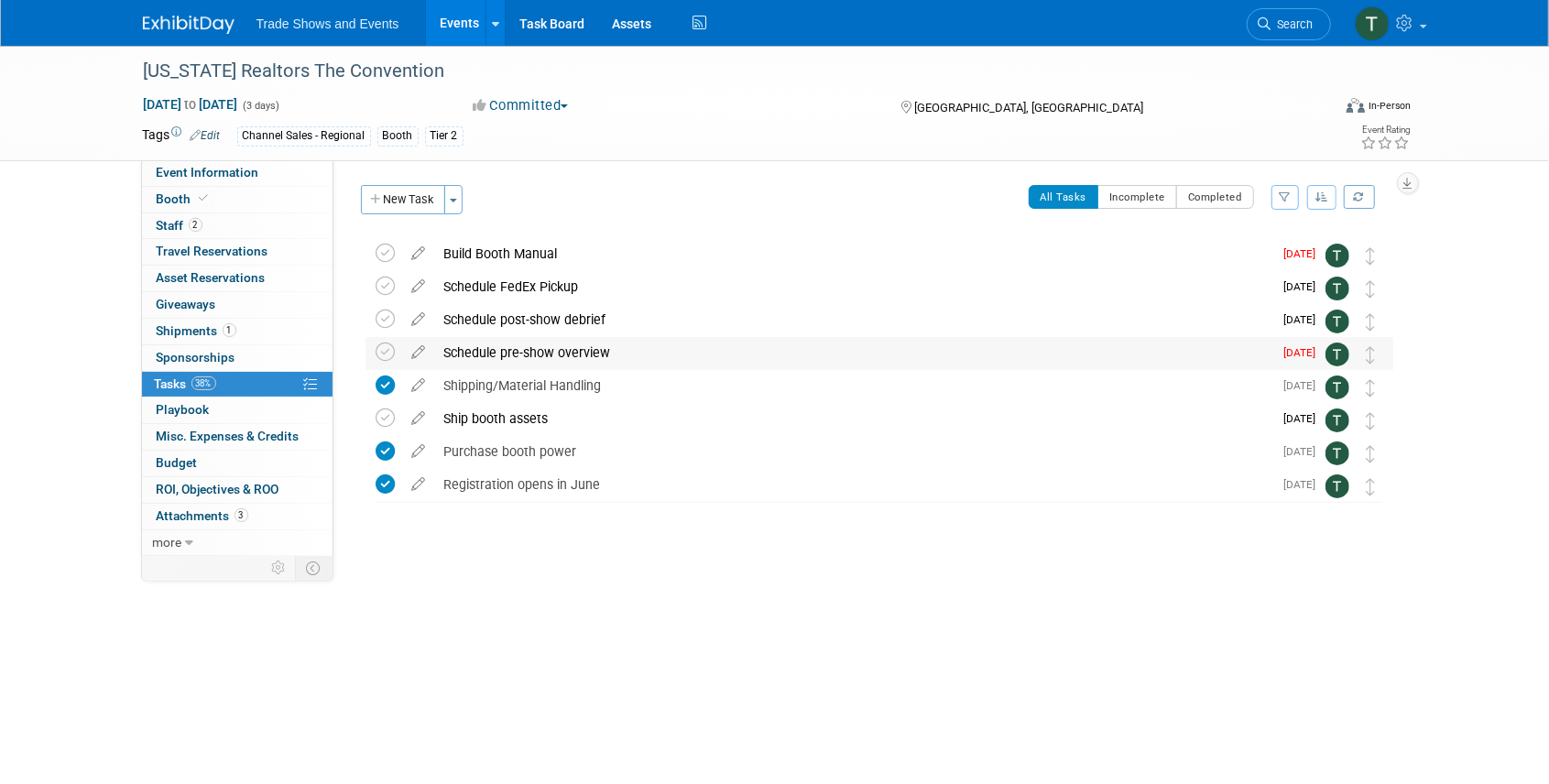
click at [644, 360] on div "Schedule pre-show overview" at bounding box center [855, 352] width 838 height 31
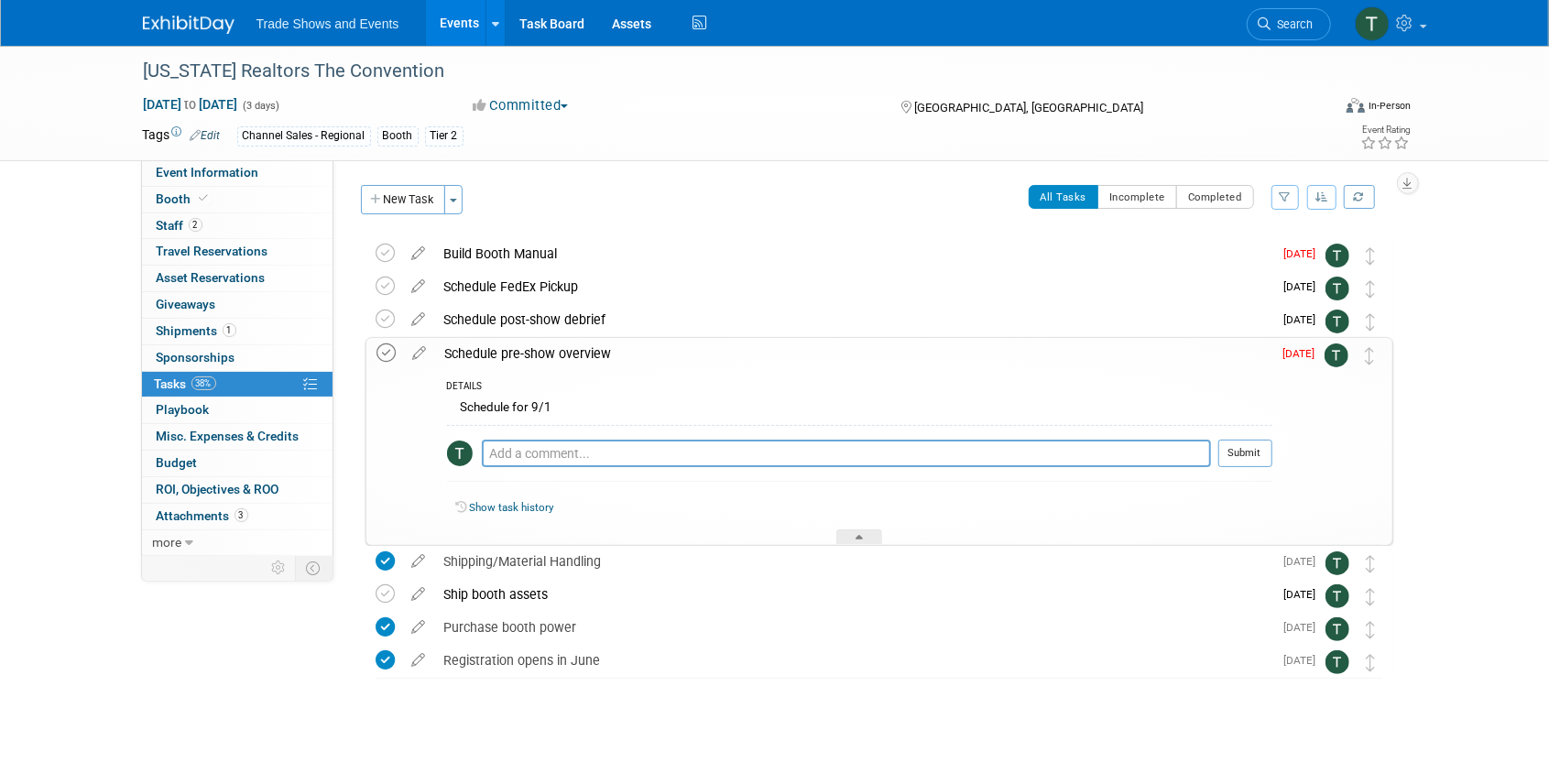
click at [384, 353] on icon at bounding box center [387, 353] width 19 height 19
click at [524, 313] on div "Schedule post-show debrief" at bounding box center [855, 320] width 838 height 31
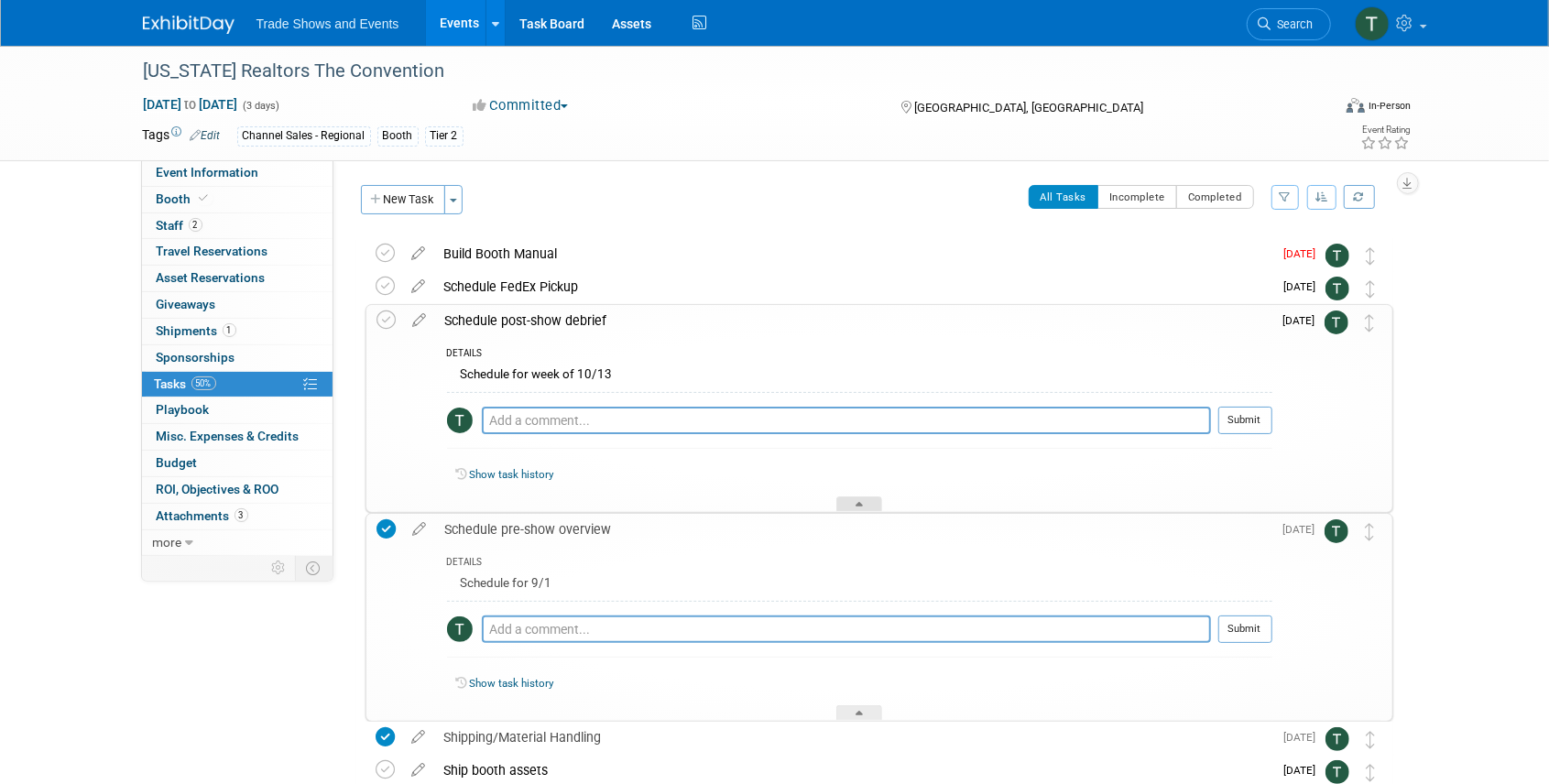
click at [854, 505] on div at bounding box center [859, 504] width 45 height 15
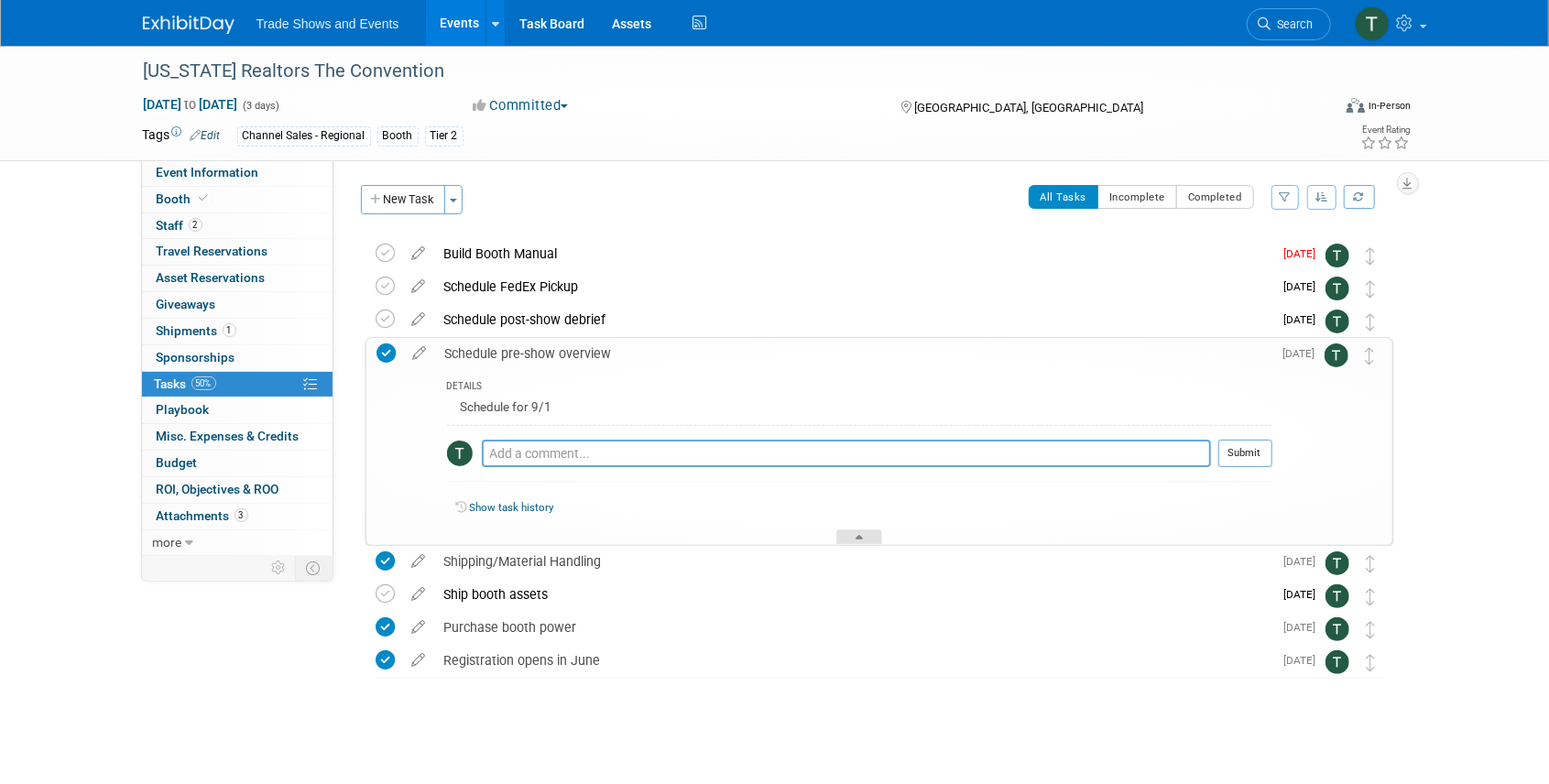
click at [861, 530] on div at bounding box center [859, 537] width 45 height 15
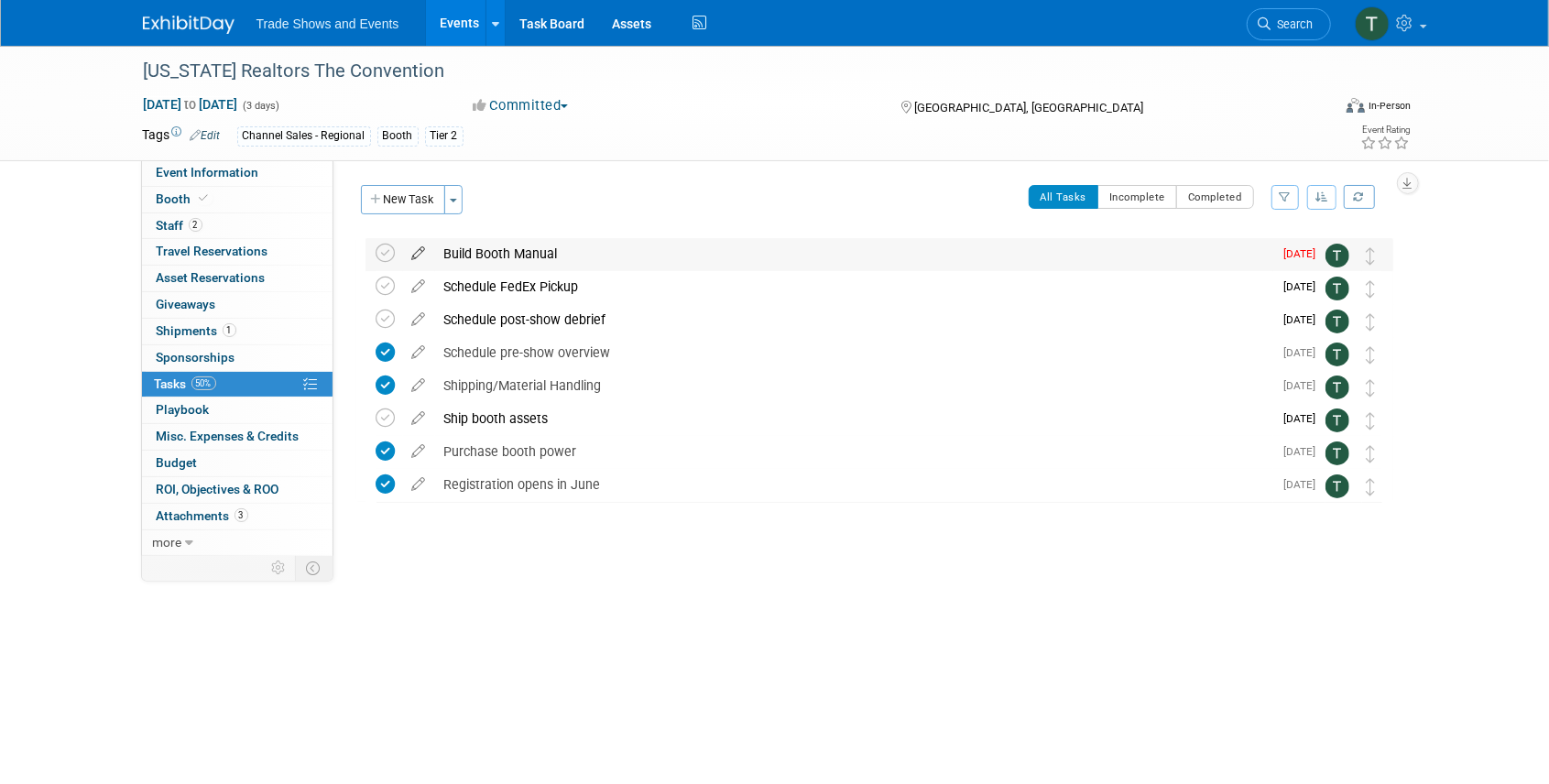
click at [411, 254] on icon at bounding box center [418, 250] width 32 height 23
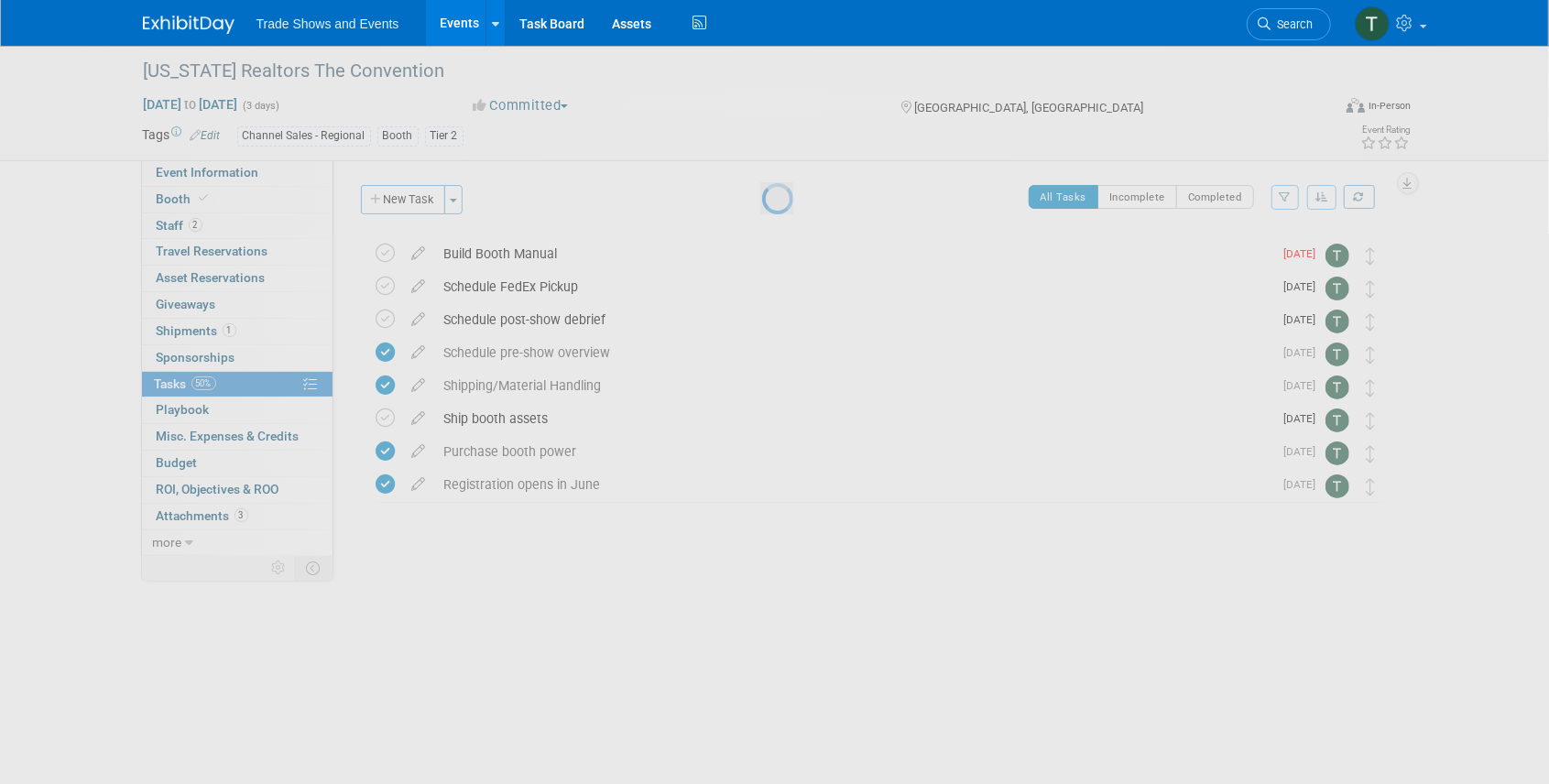
select select "8"
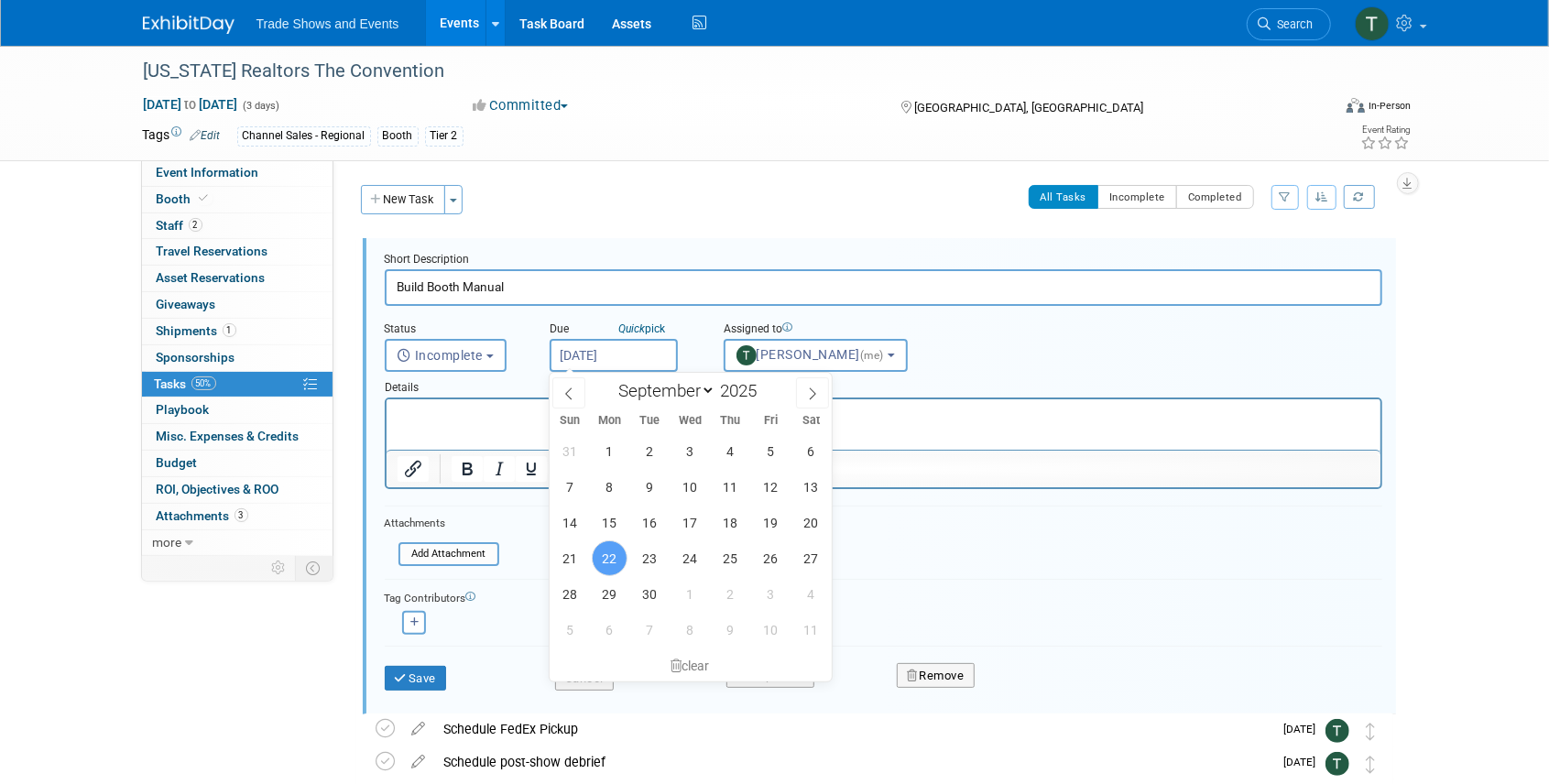
click at [618, 349] on input "Sep 22, 2025" at bounding box center [613, 355] width 128 height 33
click at [697, 563] on span "24" at bounding box center [690, 558] width 36 height 36
type input "Sep 24, 2025"
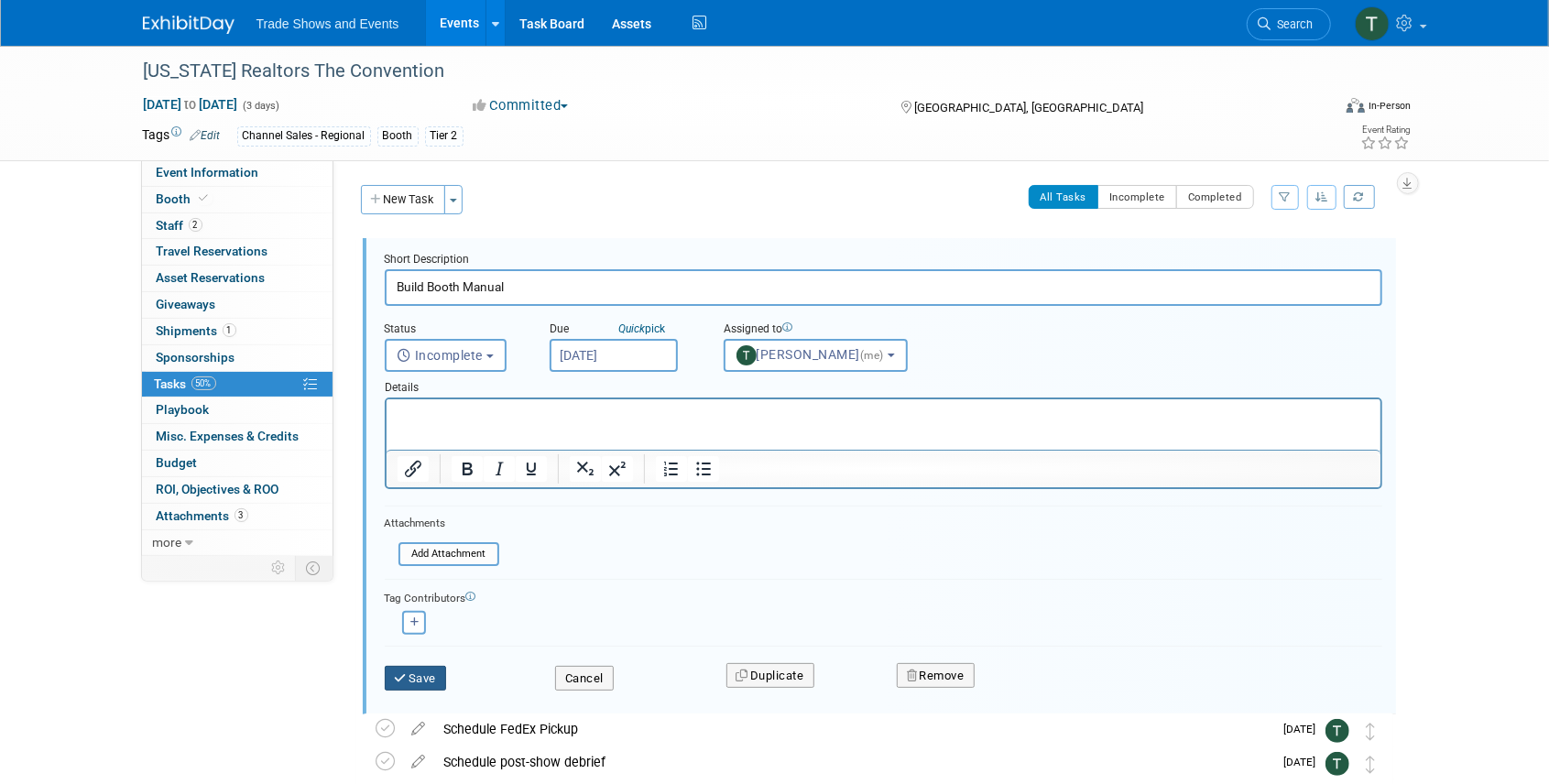
click at [438, 678] on button "Save" at bounding box center [415, 679] width 63 height 26
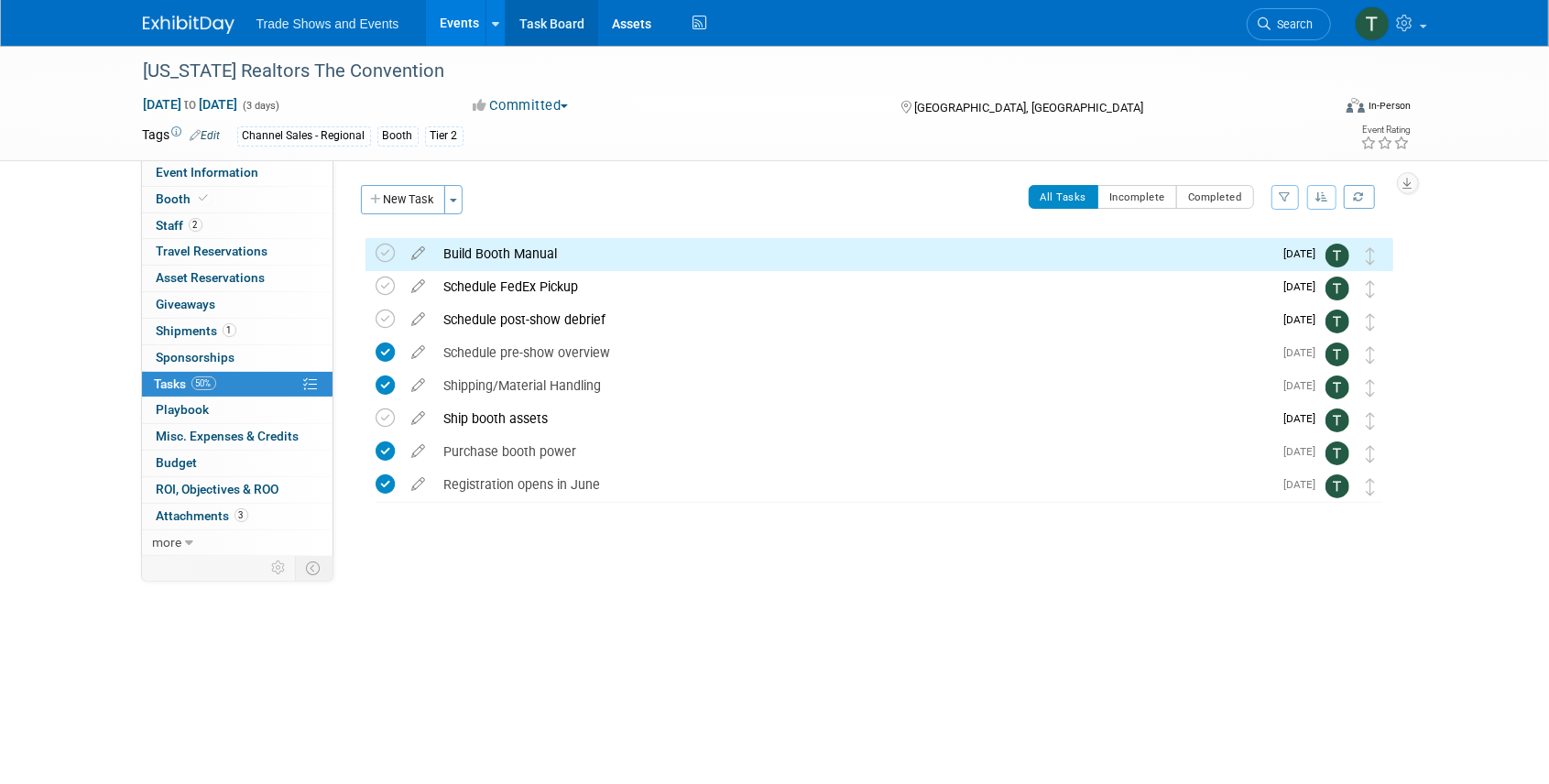
click at [579, 27] on link "Task Board" at bounding box center [552, 22] width 93 height 45
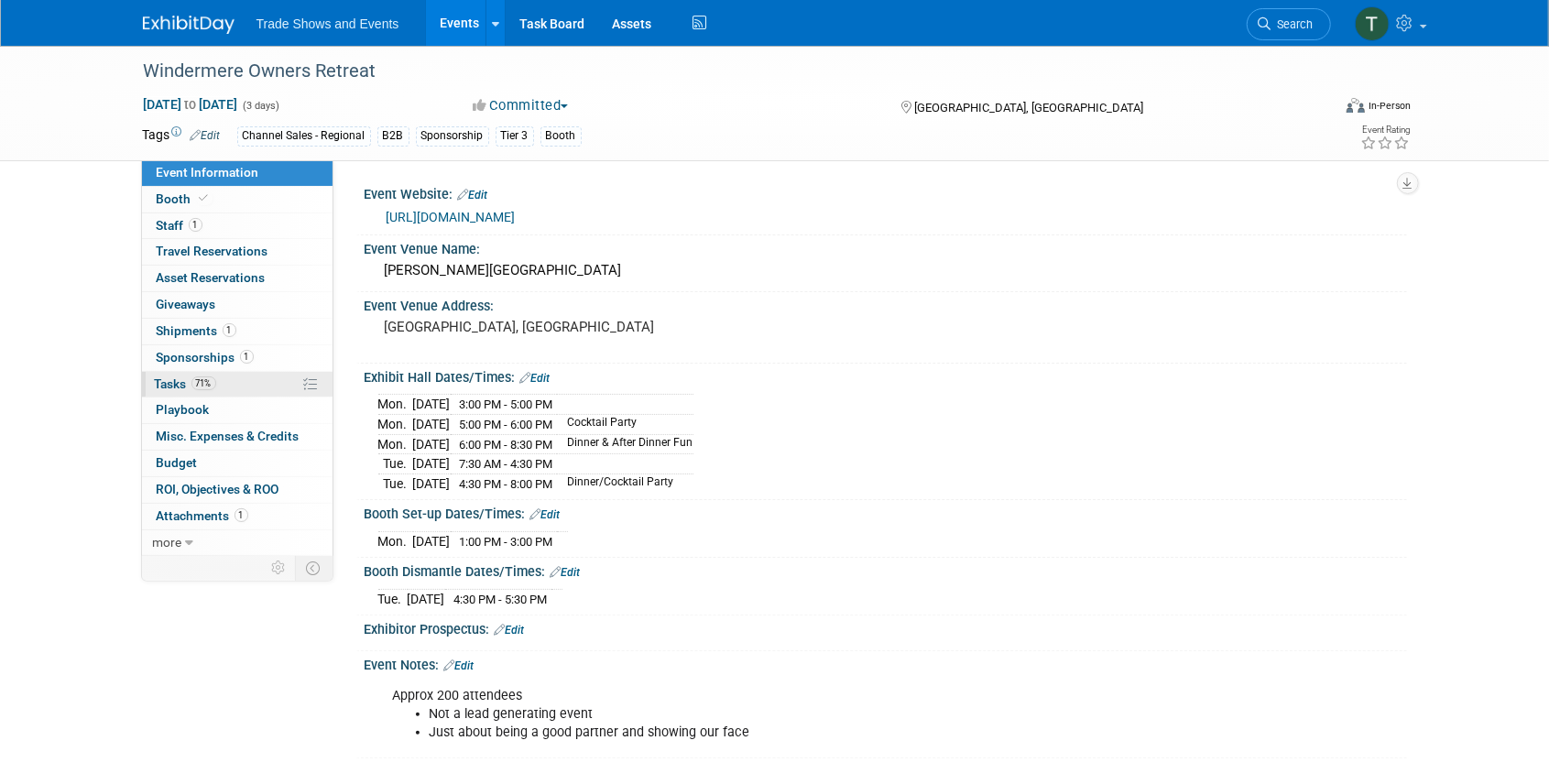
click at [180, 384] on span "Tasks 71%" at bounding box center [185, 383] width 62 height 14
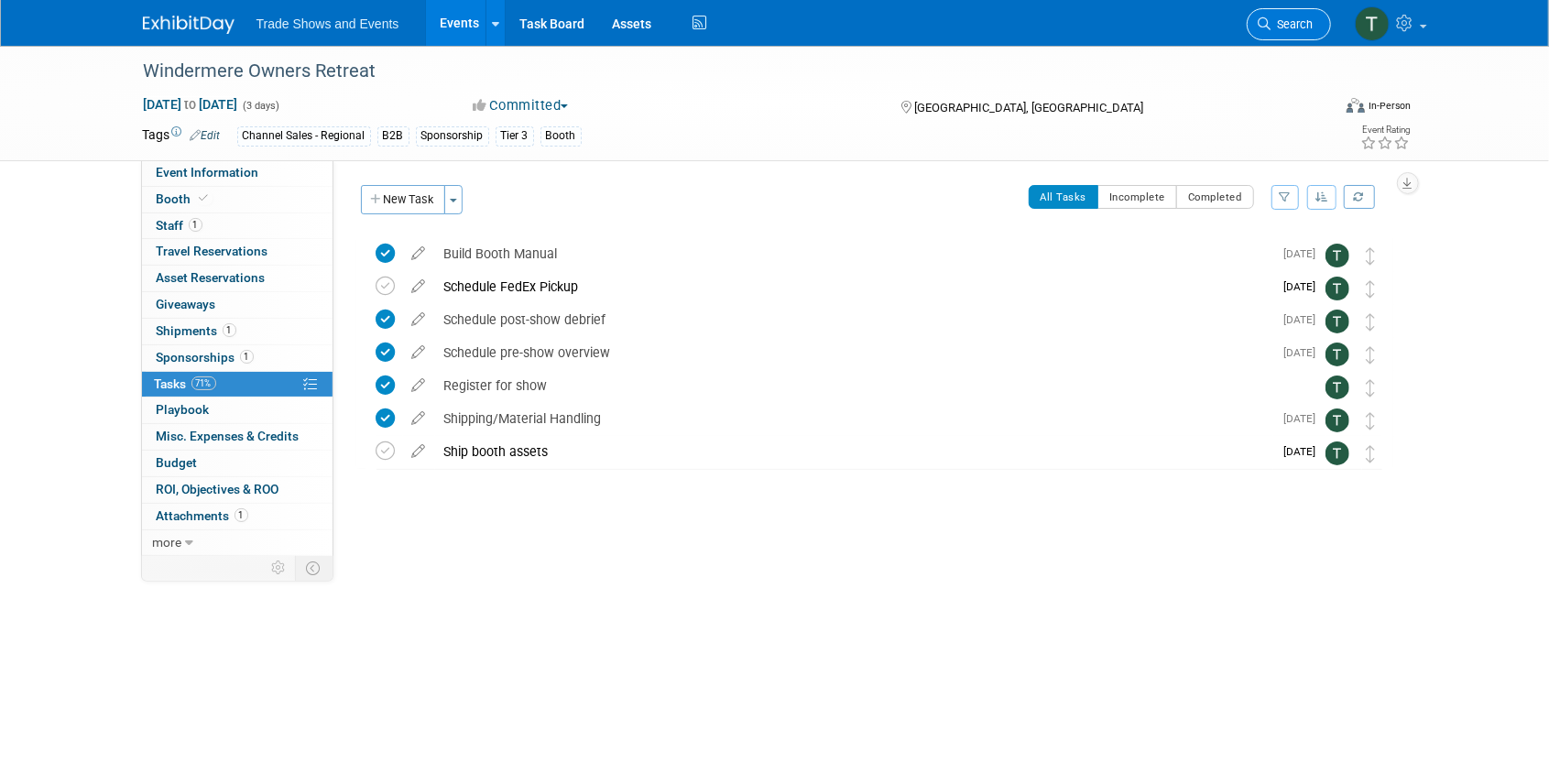
click at [1303, 17] on span "Search" at bounding box center [1293, 24] width 42 height 14
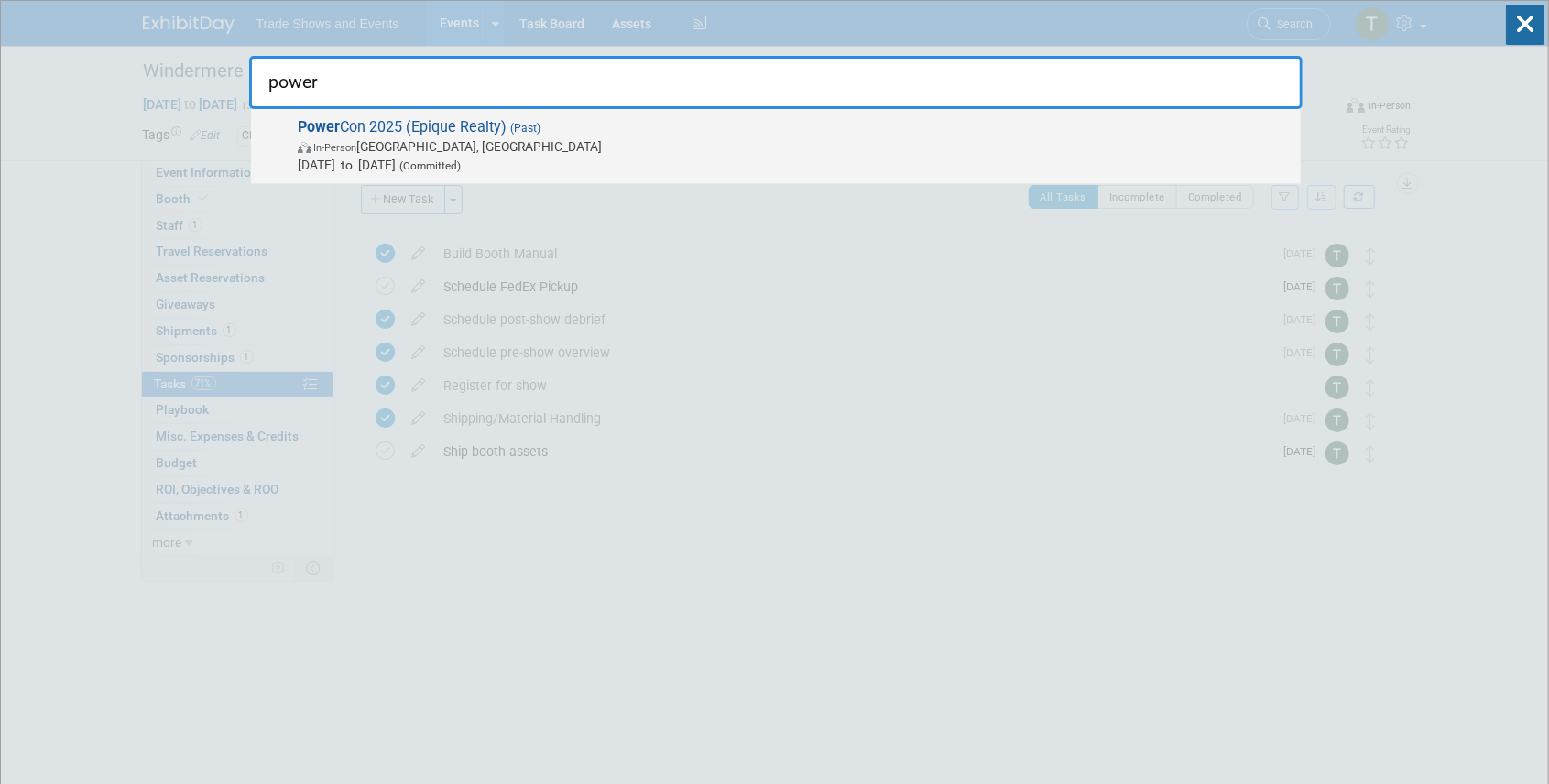
type input "power"
click at [380, 123] on span "Power Con 2025 (Epique Realty) (Past) In-Person Nashville, TN Jun 25, 2025 to J…" at bounding box center [792, 146] width 1000 height 56
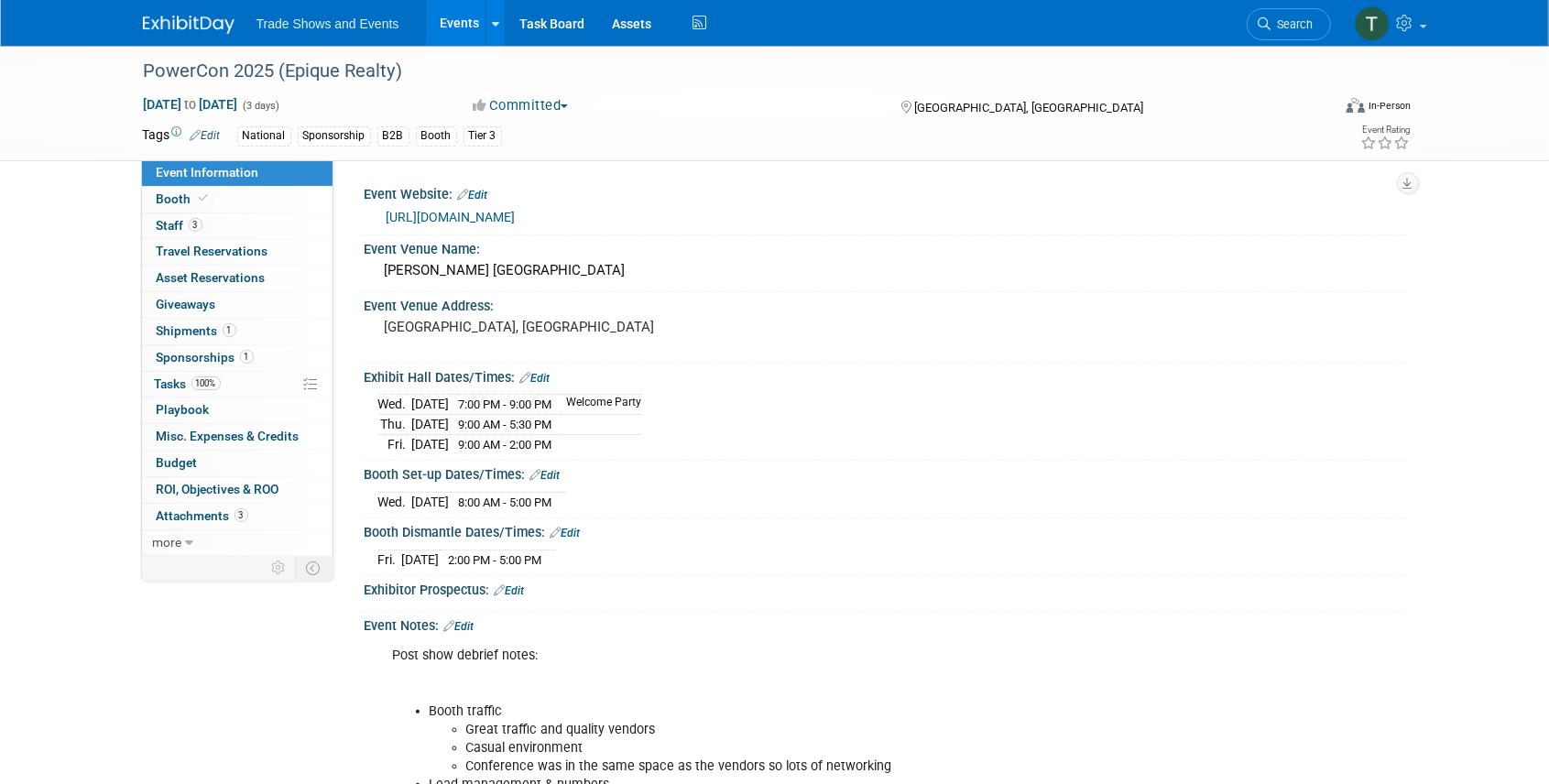
click at [458, 32] on link "Events" at bounding box center [459, 22] width 67 height 45
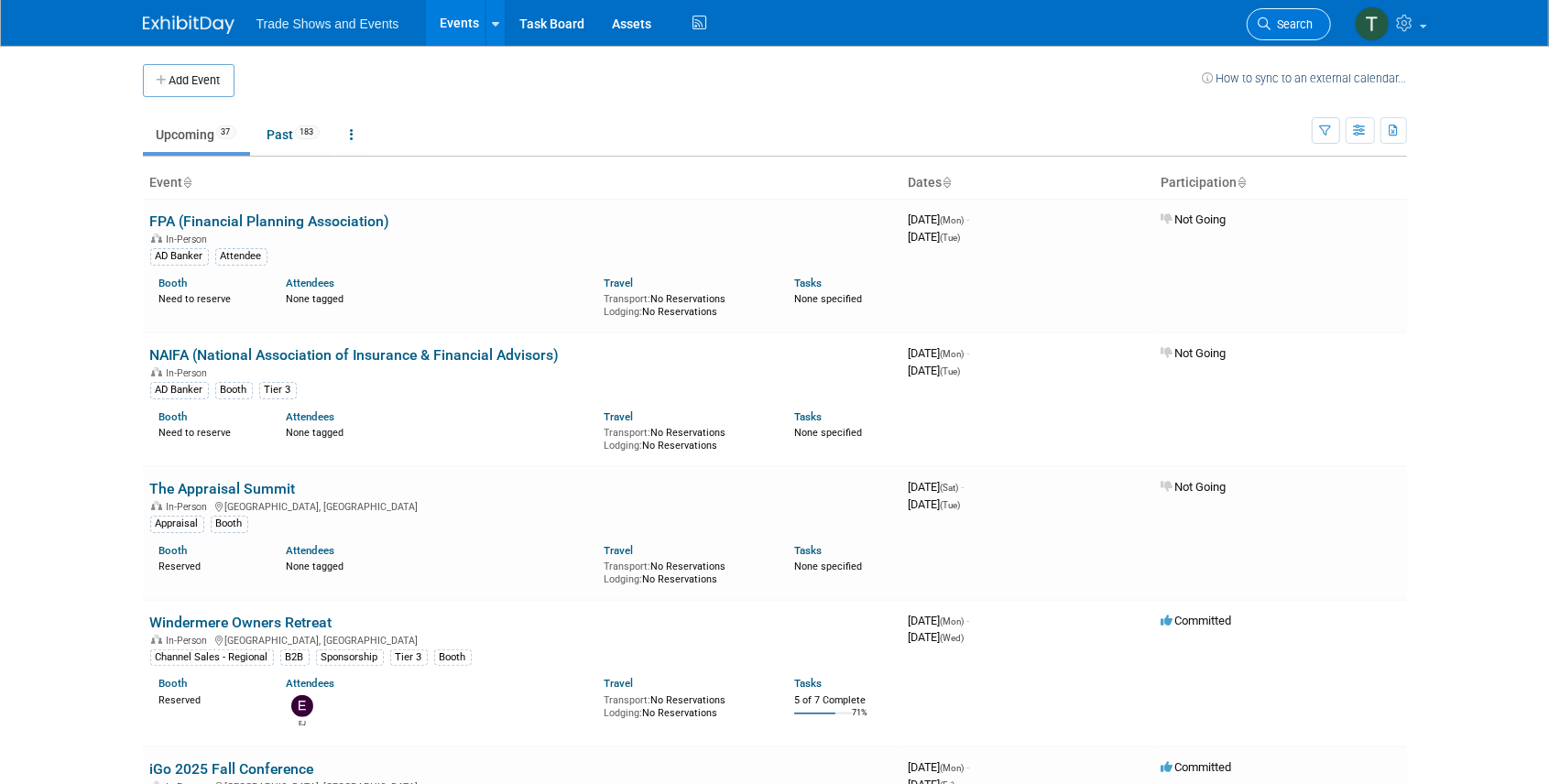
click at [1284, 14] on link "Search" at bounding box center [1288, 24] width 84 height 32
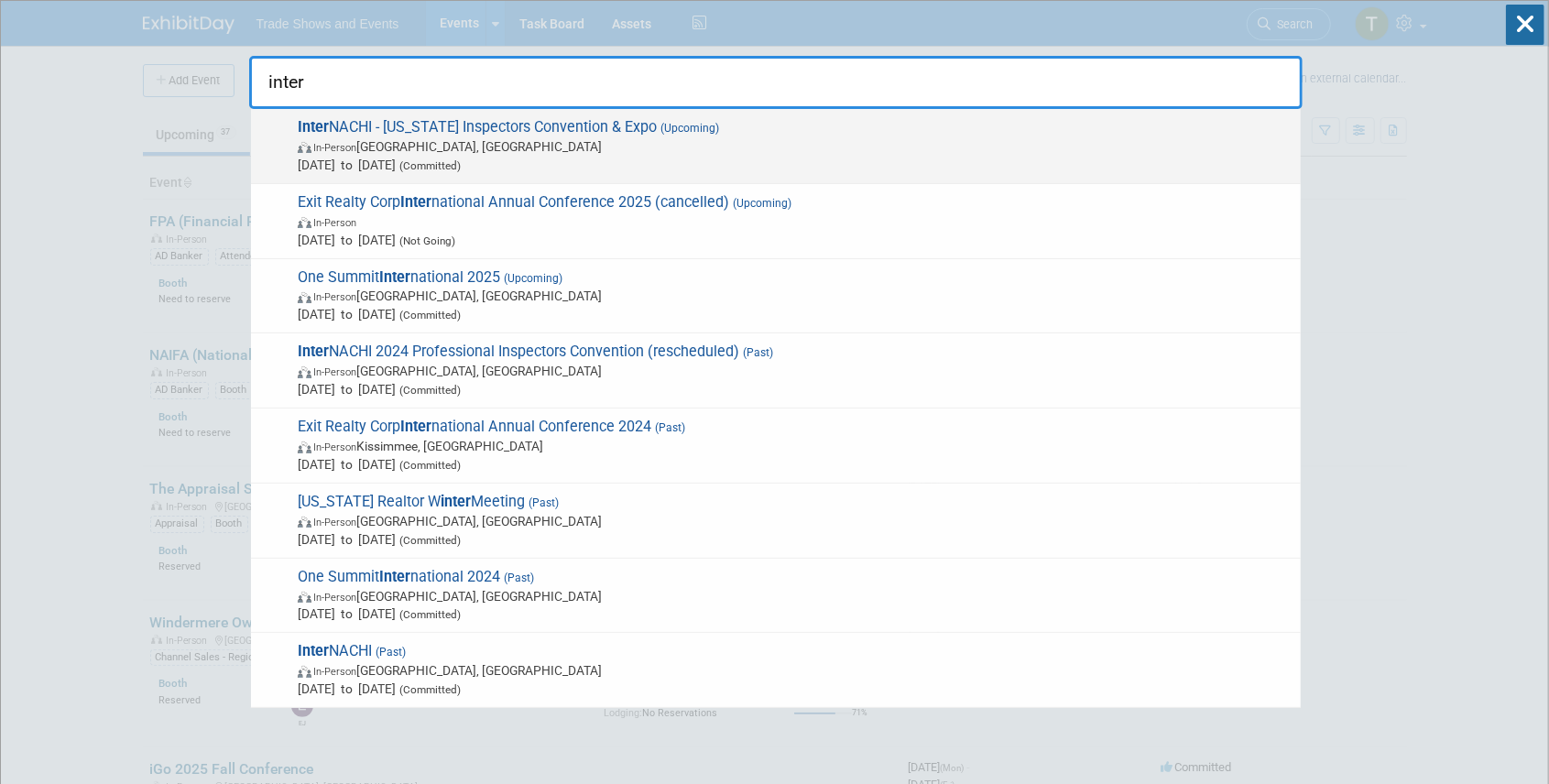
type input "inter"
click at [506, 131] on span "Inter NACHI - [US_STATE] Inspectors Convention & Expo (Upcoming) In-Person [GEO…" at bounding box center [792, 146] width 1000 height 56
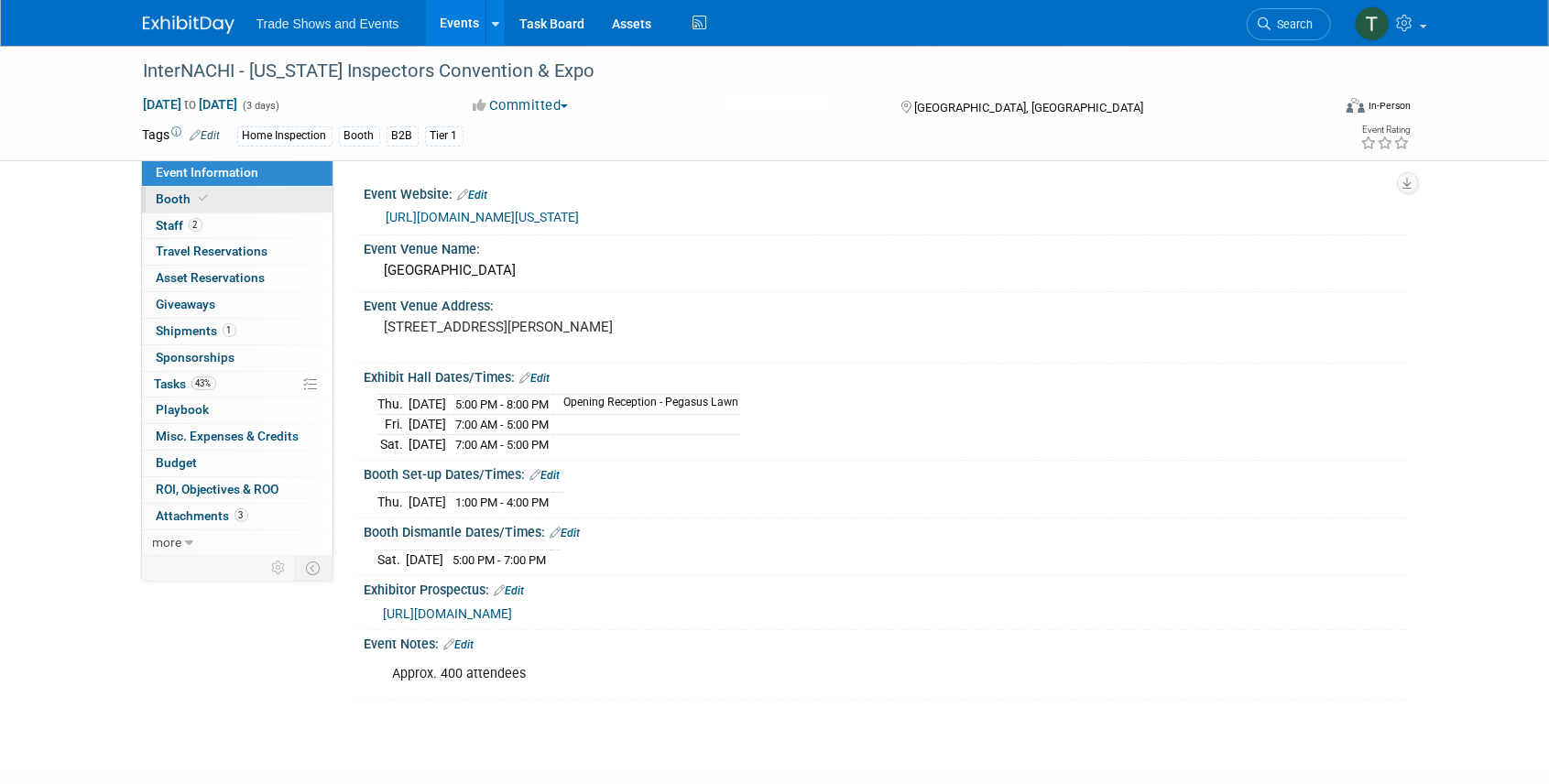
click at [229, 199] on link "Booth" at bounding box center [237, 200] width 190 height 26
